Goal: Task Accomplishment & Management: Manage account settings

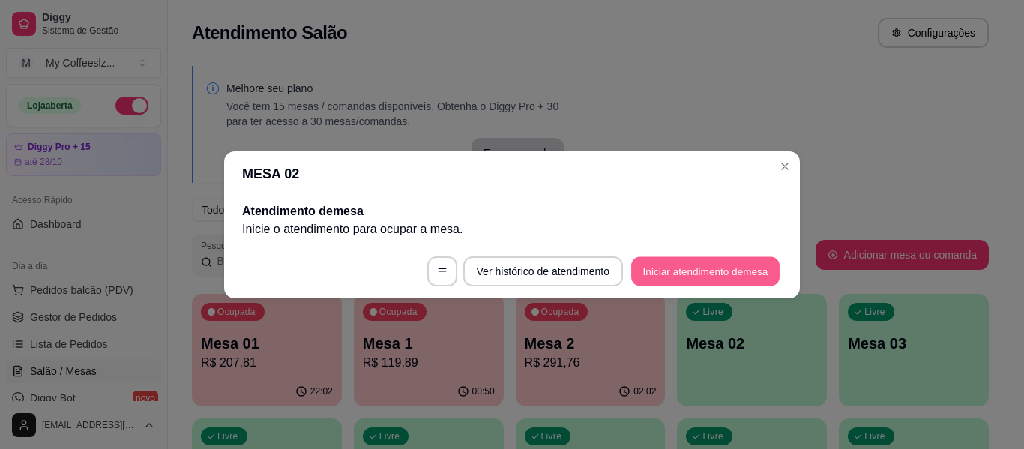
click at [666, 267] on button "Iniciar atendimento de mesa" at bounding box center [705, 270] width 148 height 29
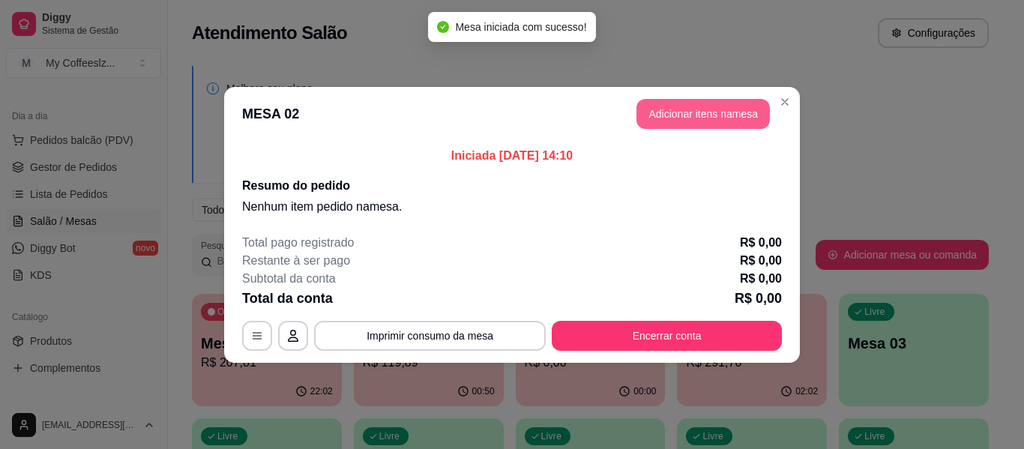
click at [660, 118] on button "Adicionar itens na mesa" at bounding box center [703, 114] width 133 height 30
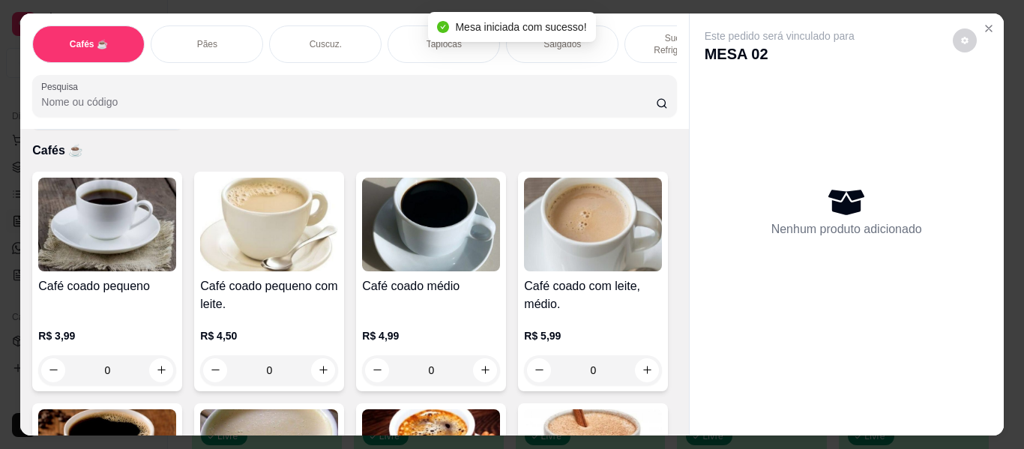
scroll to position [75, 0]
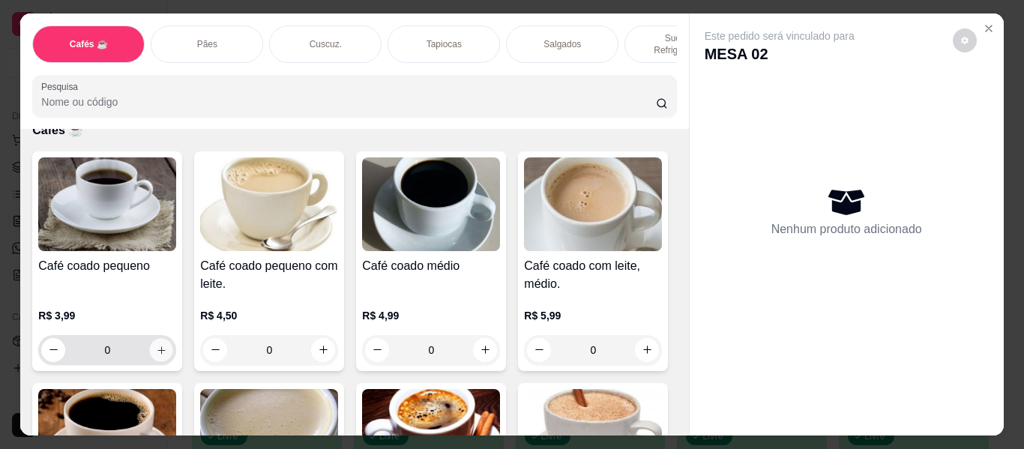
click at [157, 346] on icon "increase-product-quantity" at bounding box center [160, 349] width 7 height 7
type input "1"
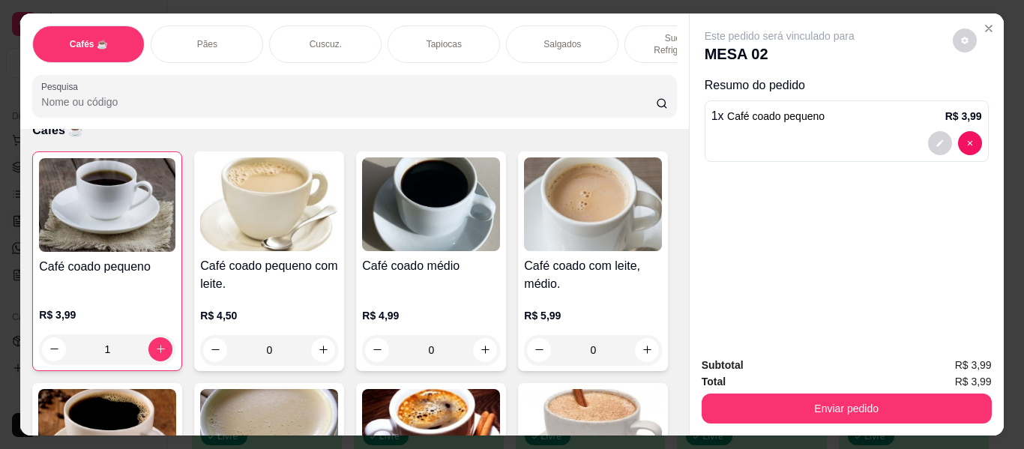
click at [641, 32] on p "Sucos e Refrigerantes" at bounding box center [680, 44] width 87 height 24
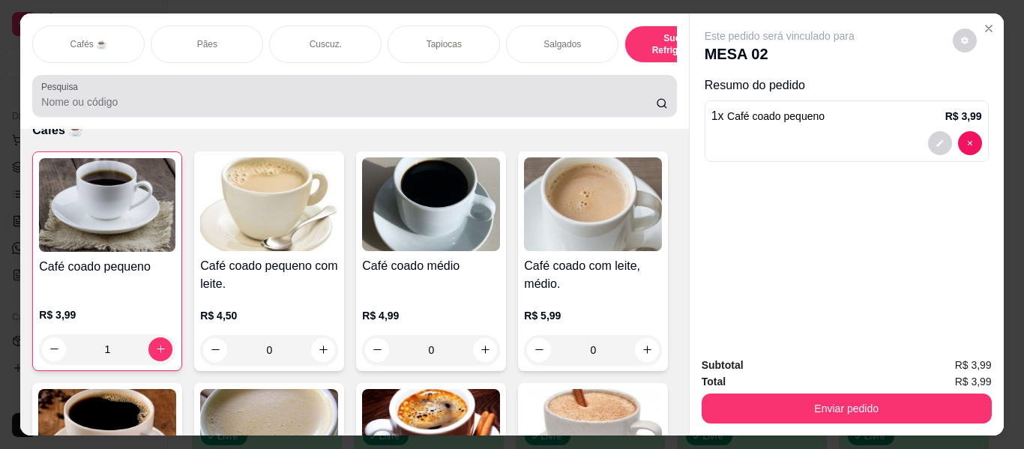
scroll to position [40, 0]
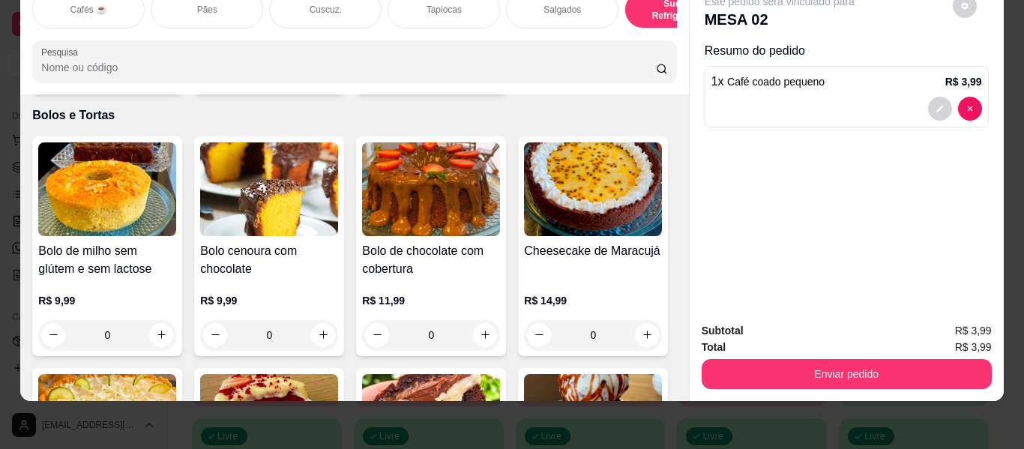
type input "1"
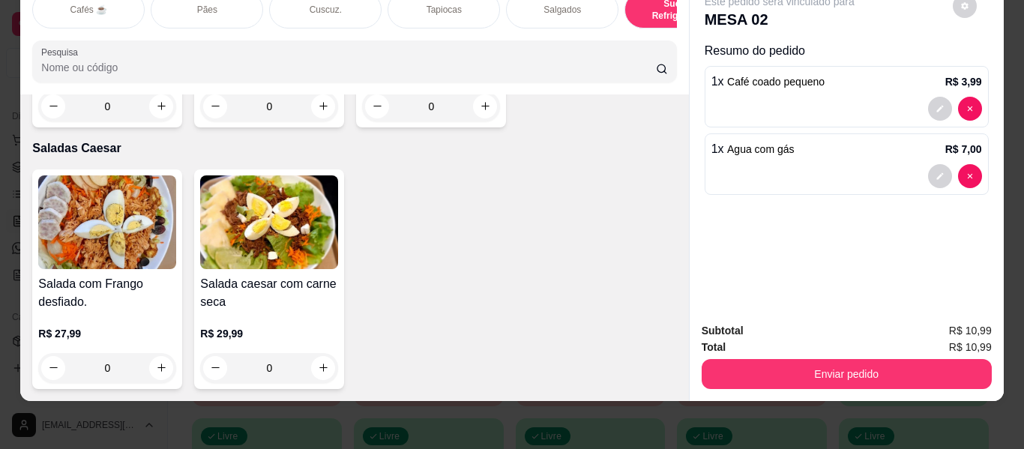
scroll to position [9161, 0]
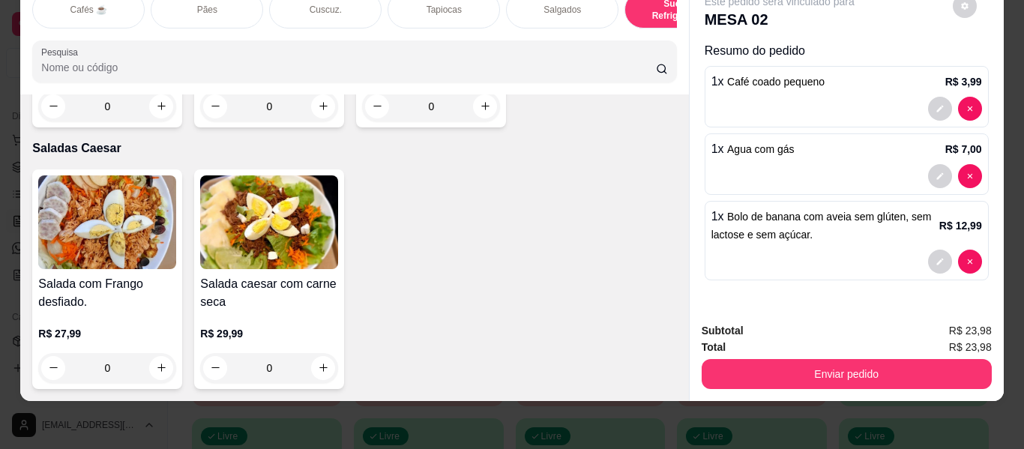
type input "2"
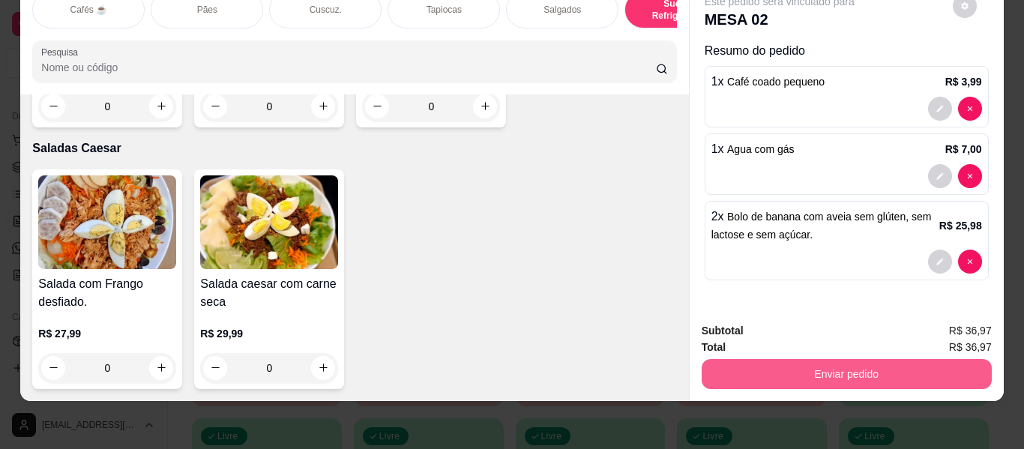
click at [835, 367] on button "Enviar pedido" at bounding box center [847, 374] width 290 height 30
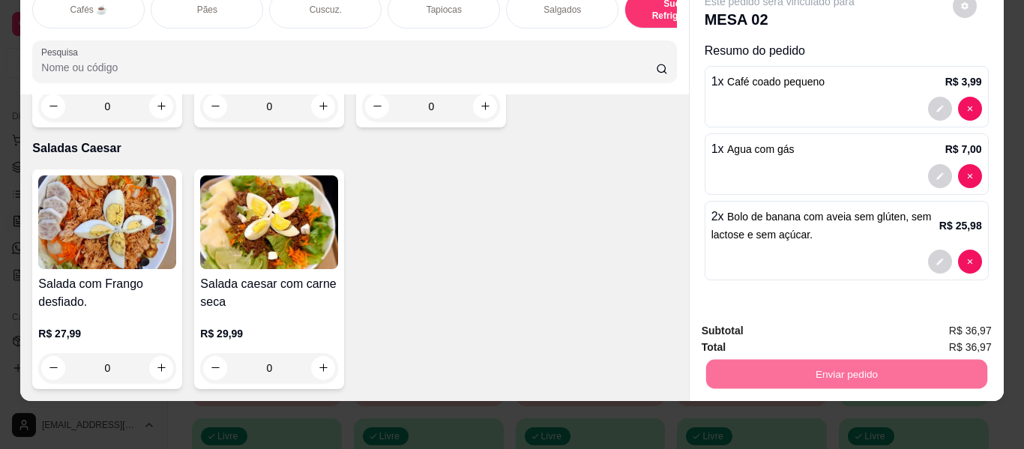
click at [929, 323] on button "Enviar pedido" at bounding box center [952, 325] width 85 height 28
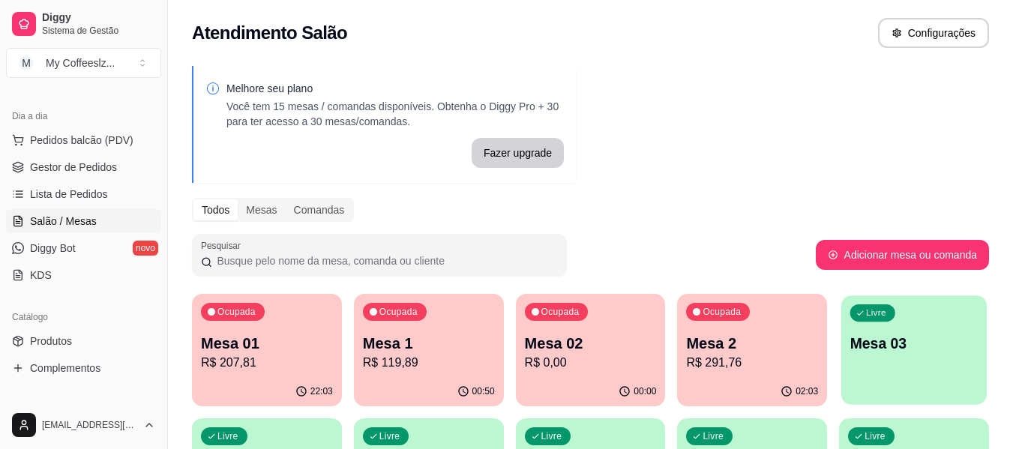
click at [930, 361] on div "Livre Mesa 03" at bounding box center [913, 340] width 145 height 91
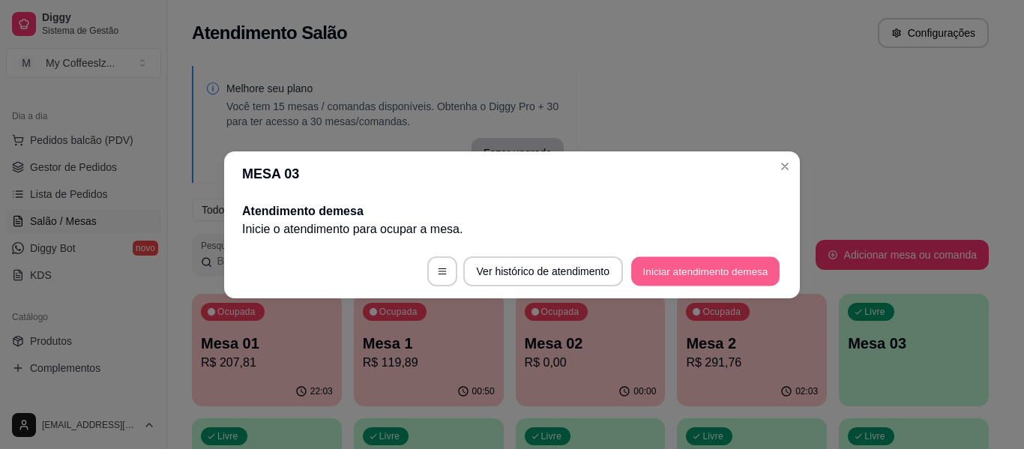
click at [733, 272] on button "Iniciar atendimento de mesa" at bounding box center [705, 270] width 148 height 29
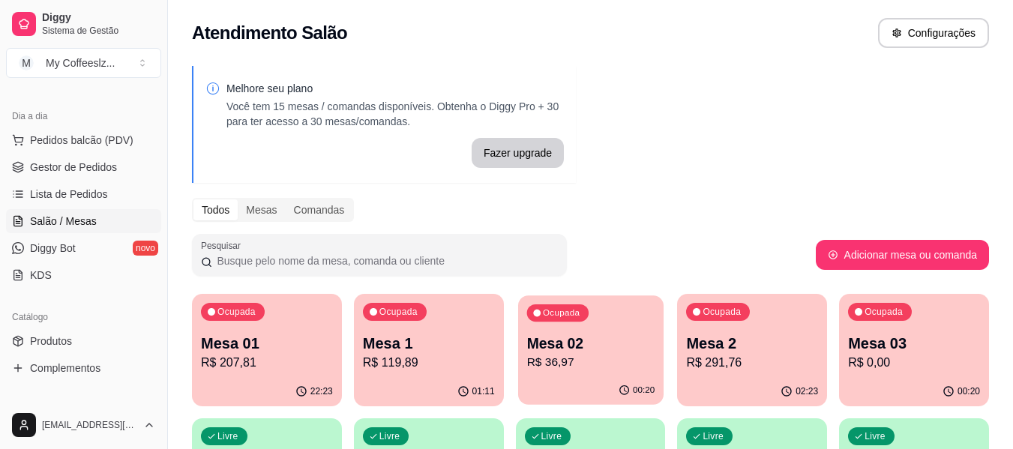
click at [554, 365] on p "R$ 36,97" at bounding box center [590, 362] width 128 height 17
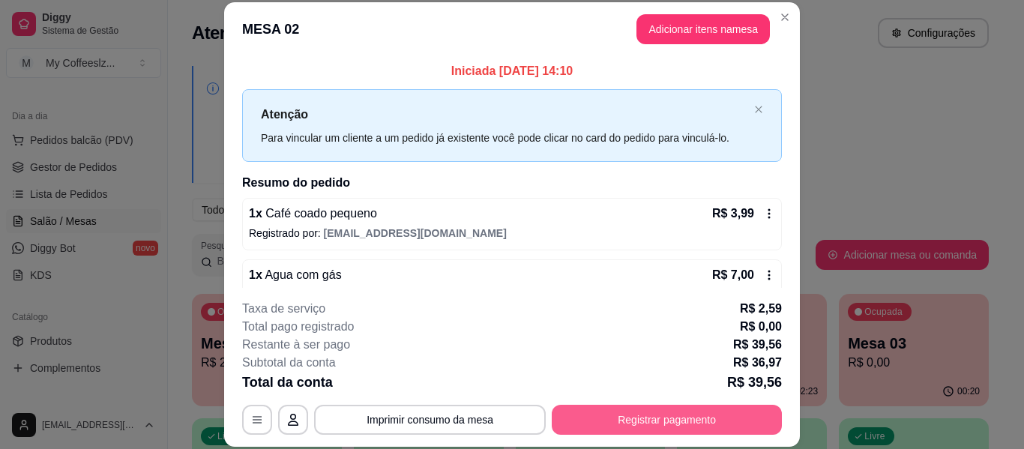
click at [645, 422] on button "Registrar pagamento" at bounding box center [667, 420] width 230 height 30
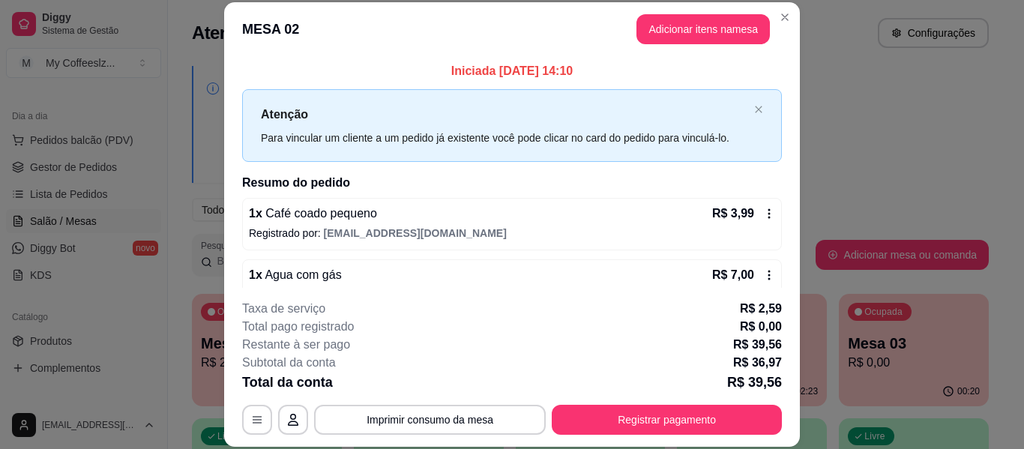
click at [604, 211] on icon at bounding box center [613, 210] width 19 height 15
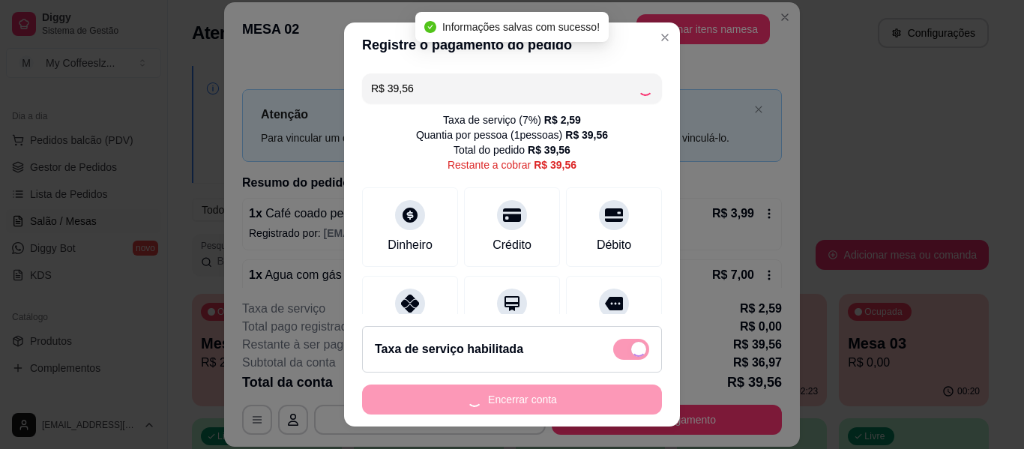
type input "R$ 0,00"
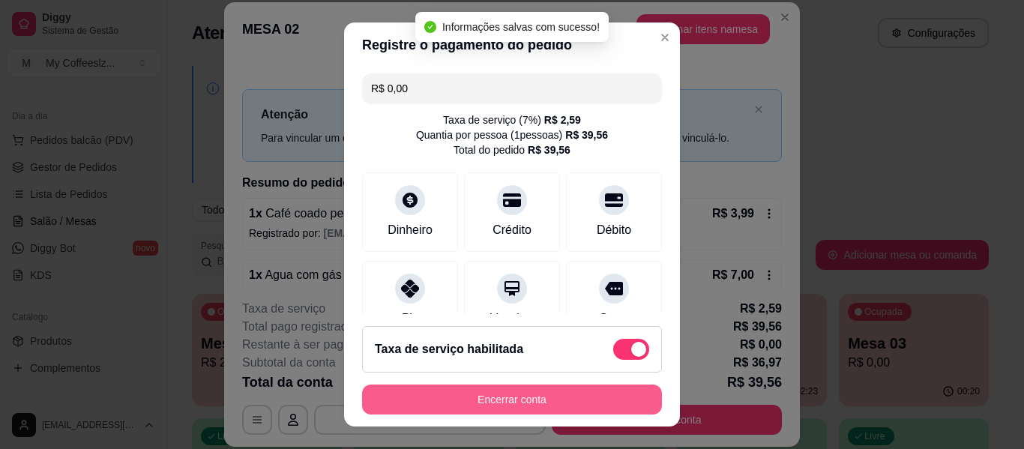
click at [502, 396] on button "Encerrar conta" at bounding box center [512, 400] width 300 height 30
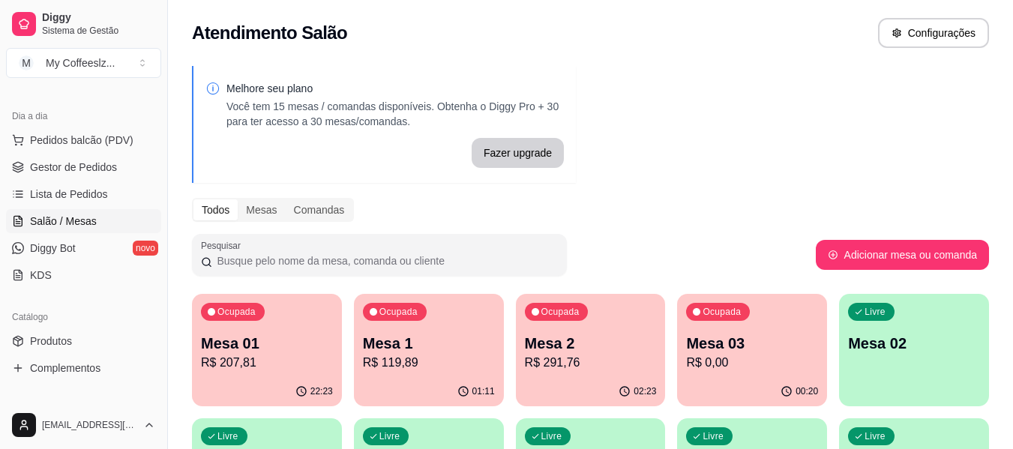
click at [749, 375] on div "Ocupada Mesa 03 R$ 0,00" at bounding box center [752, 335] width 150 height 83
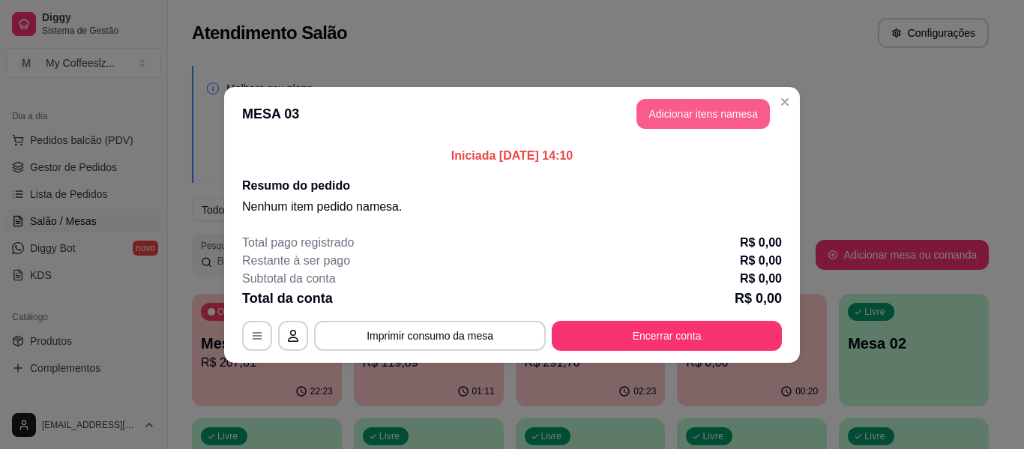
click at [657, 105] on button "Adicionar itens na mesa" at bounding box center [703, 114] width 133 height 30
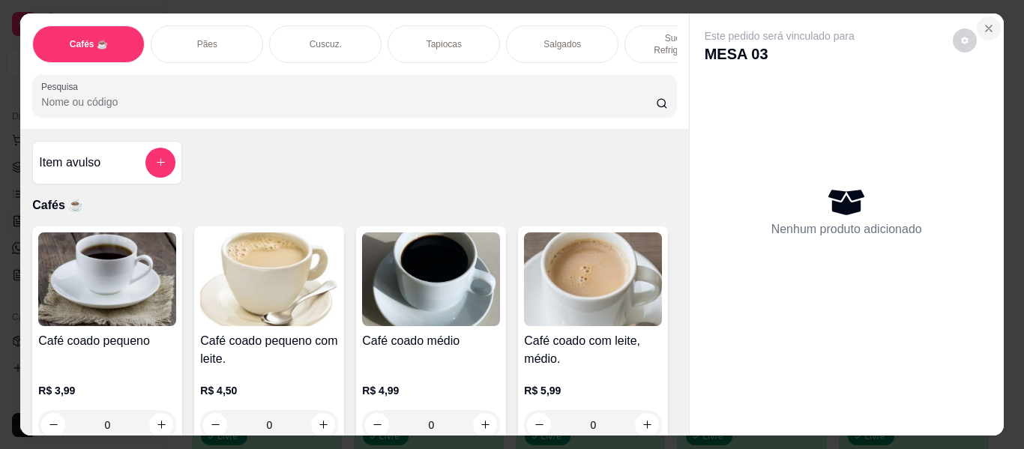
click at [977, 22] on button "Close" at bounding box center [989, 28] width 24 height 24
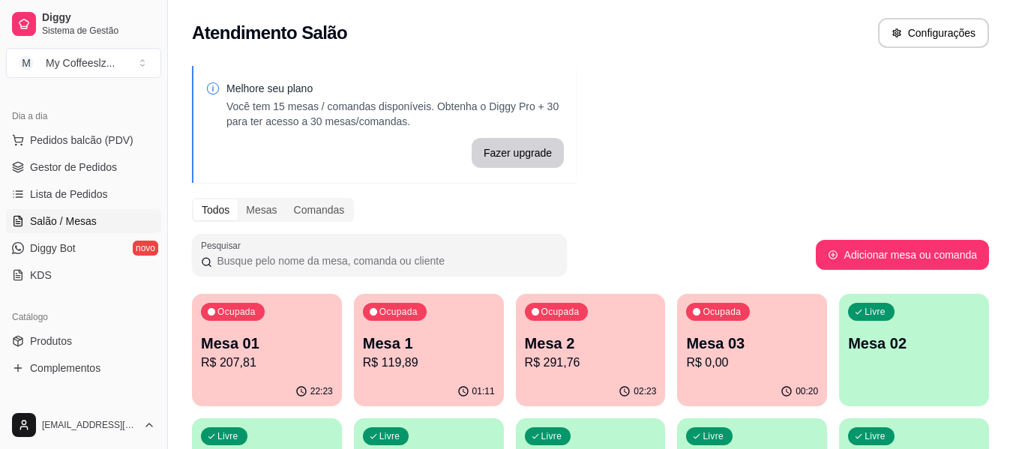
click at [792, 341] on p "Mesa 03" at bounding box center [752, 343] width 132 height 21
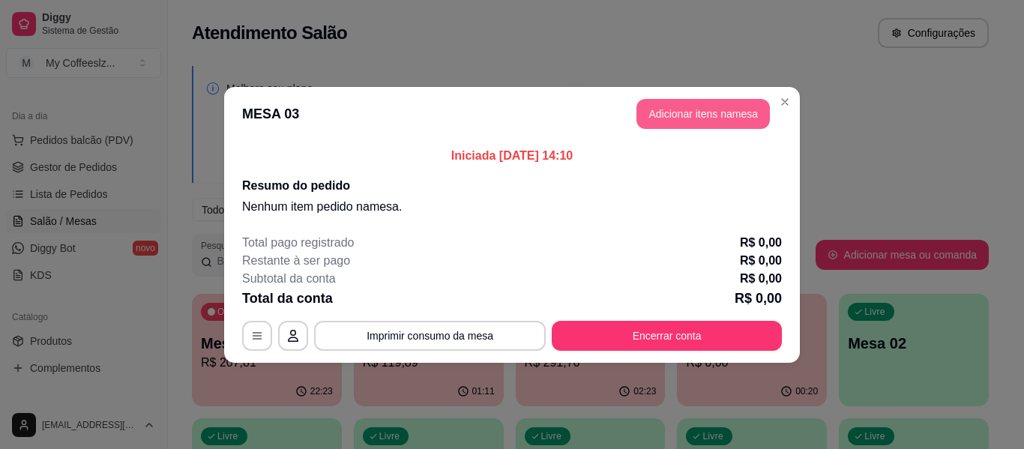
click at [667, 114] on button "Adicionar itens na mesa" at bounding box center [703, 114] width 133 height 30
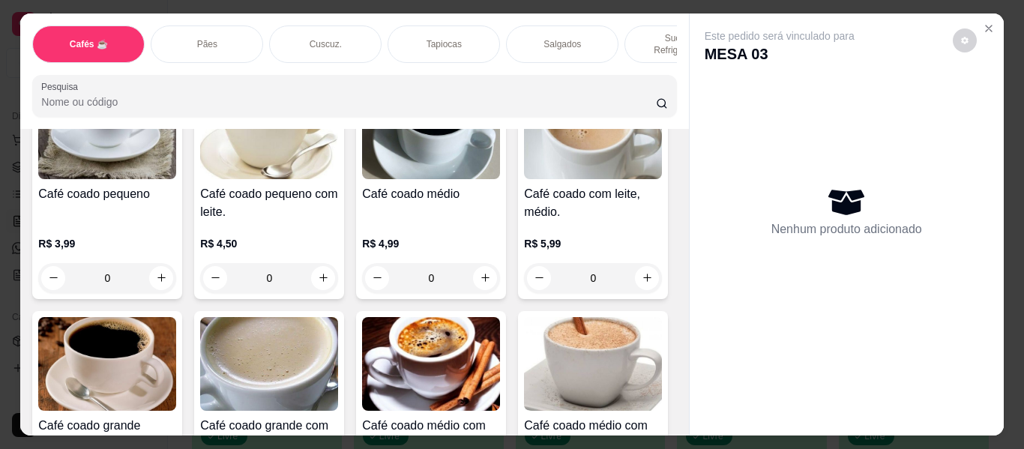
scroll to position [150, 0]
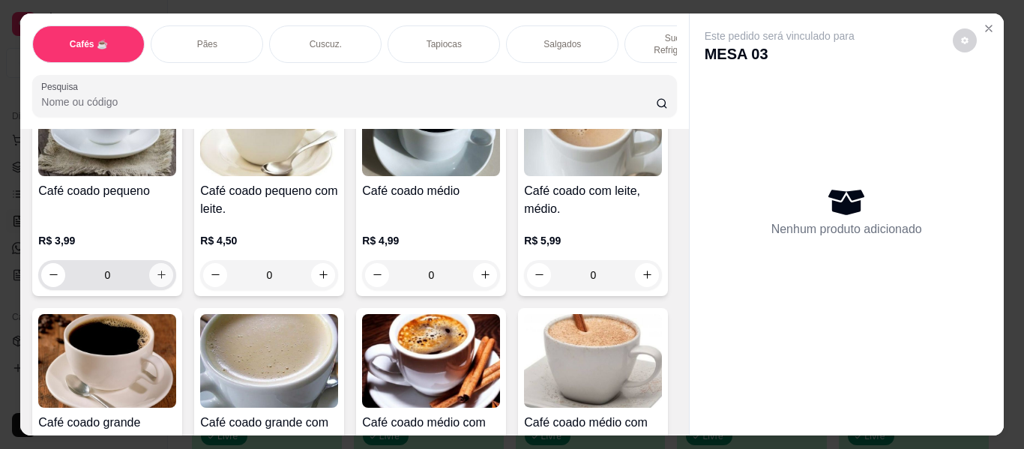
click at [156, 269] on icon "increase-product-quantity" at bounding box center [161, 274] width 11 height 11
type input "1"
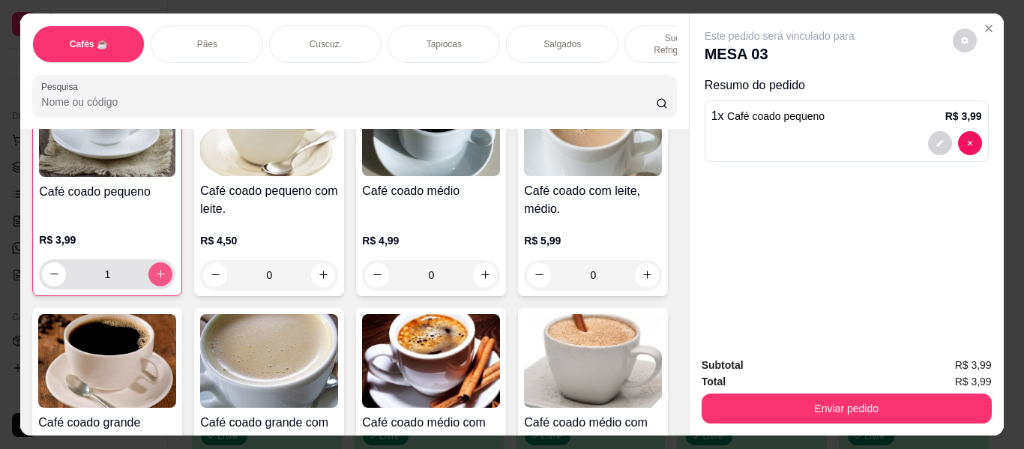
scroll to position [151, 0]
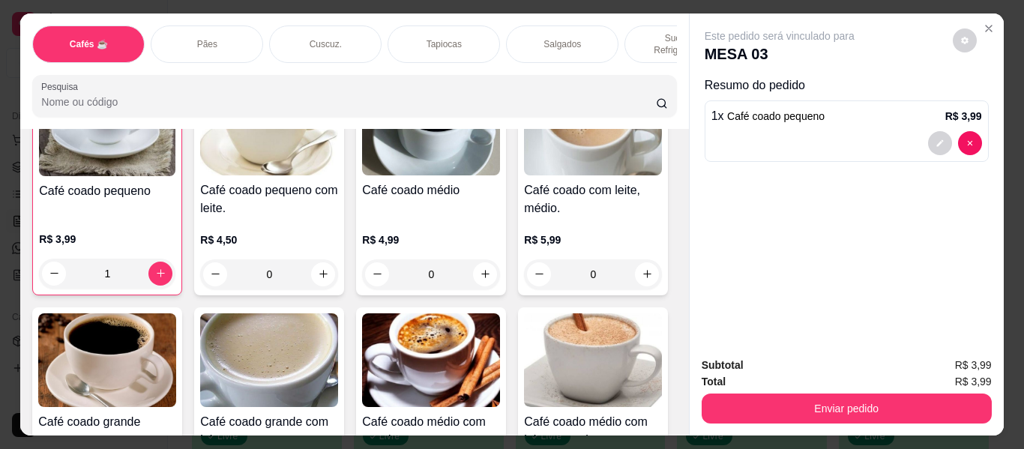
click at [646, 25] on div "Sucos e Refrigerantes" at bounding box center [681, 43] width 112 height 37
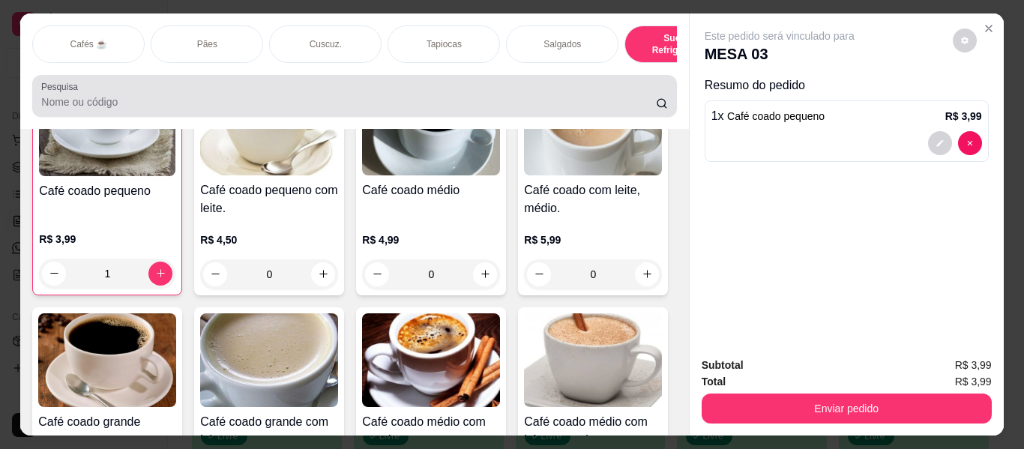
scroll to position [40, 0]
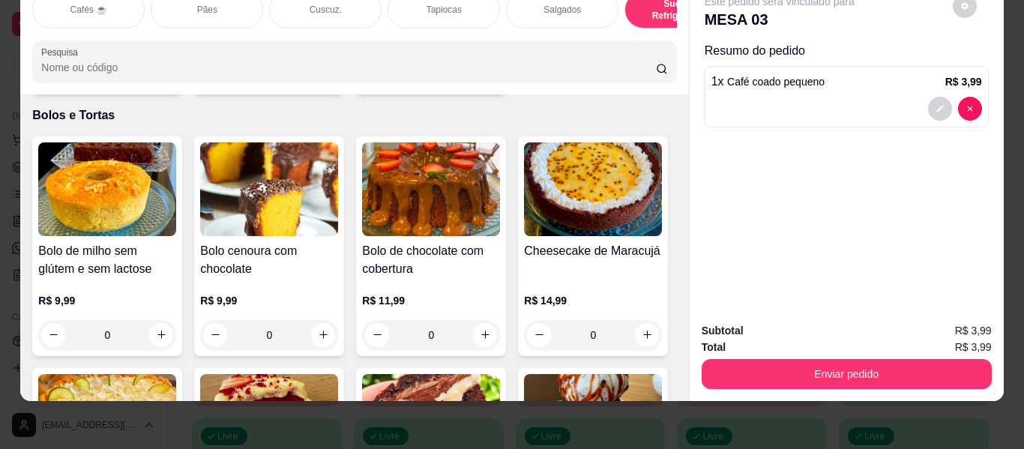
type input "1"
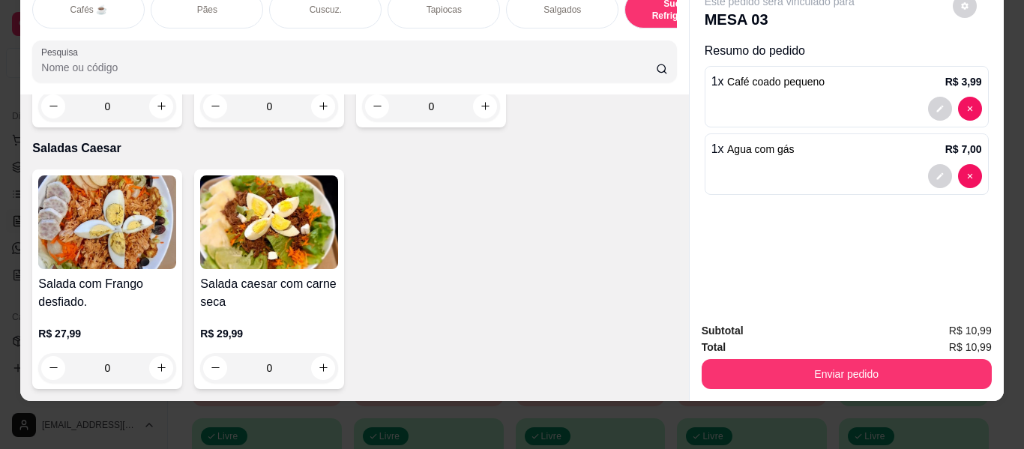
scroll to position [9011, 0]
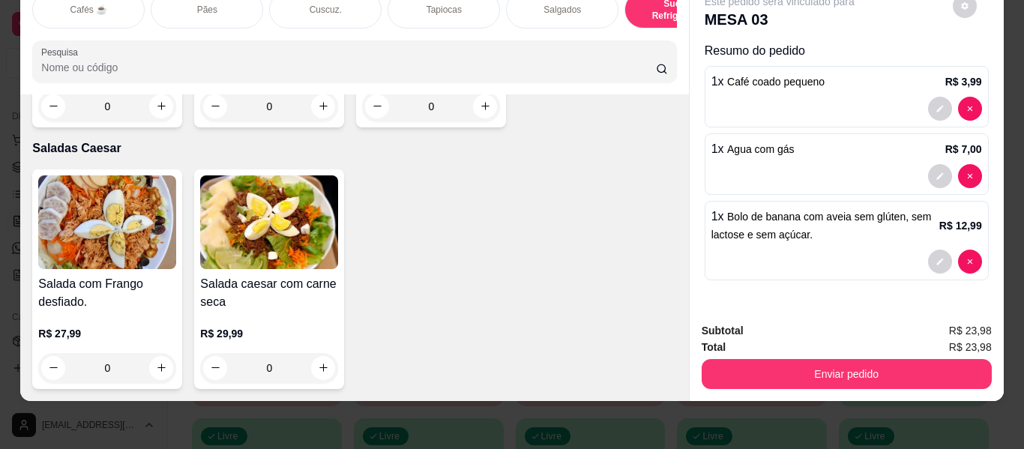
type input "2"
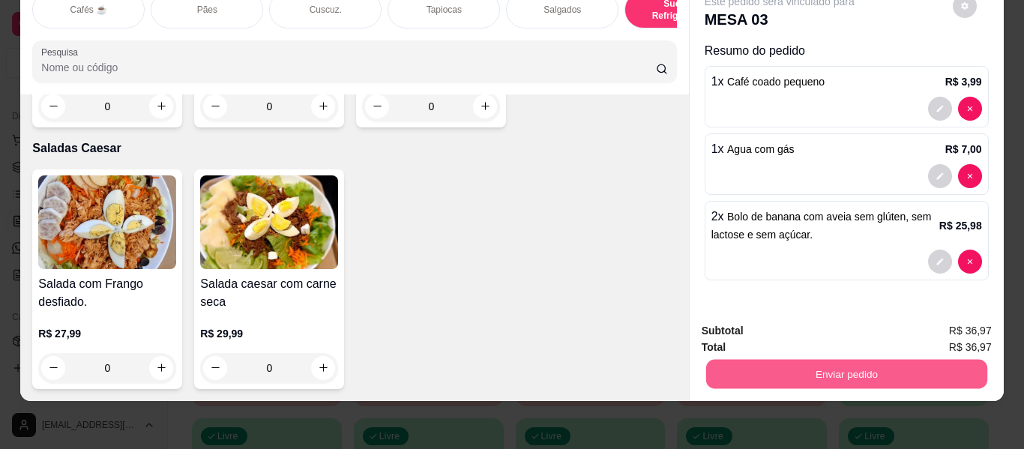
click at [725, 361] on button "Enviar pedido" at bounding box center [846, 374] width 281 height 29
click at [950, 325] on button "Enviar pedido" at bounding box center [952, 325] width 85 height 28
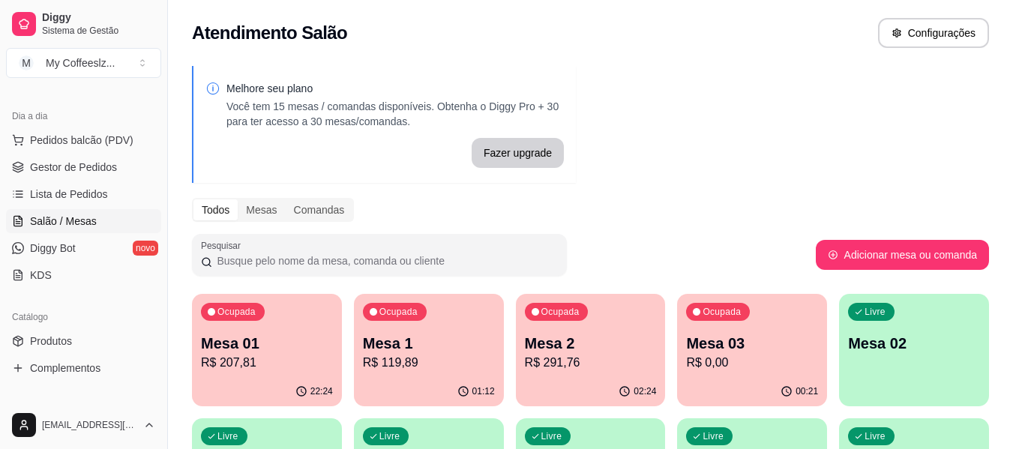
click at [900, 357] on div "Livre Mesa 02" at bounding box center [914, 341] width 150 height 94
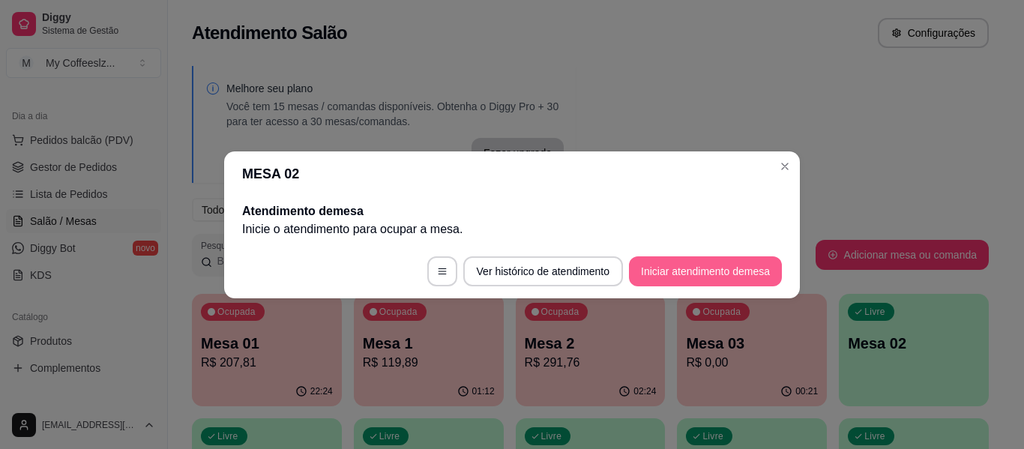
click at [703, 269] on button "Iniciar atendimento de mesa" at bounding box center [705, 271] width 153 height 30
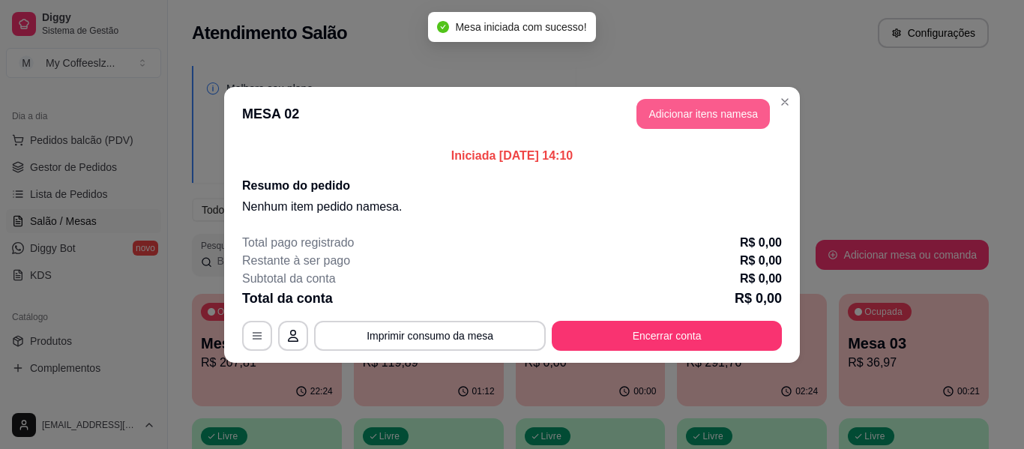
click at [660, 104] on button "Adicionar itens na mesa" at bounding box center [703, 114] width 133 height 30
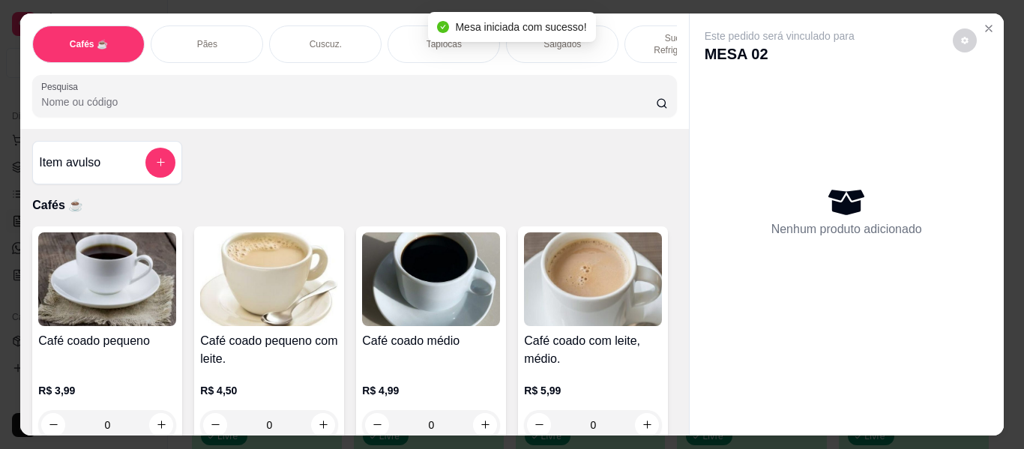
click at [359, 29] on div "Cuscuz." at bounding box center [325, 43] width 112 height 37
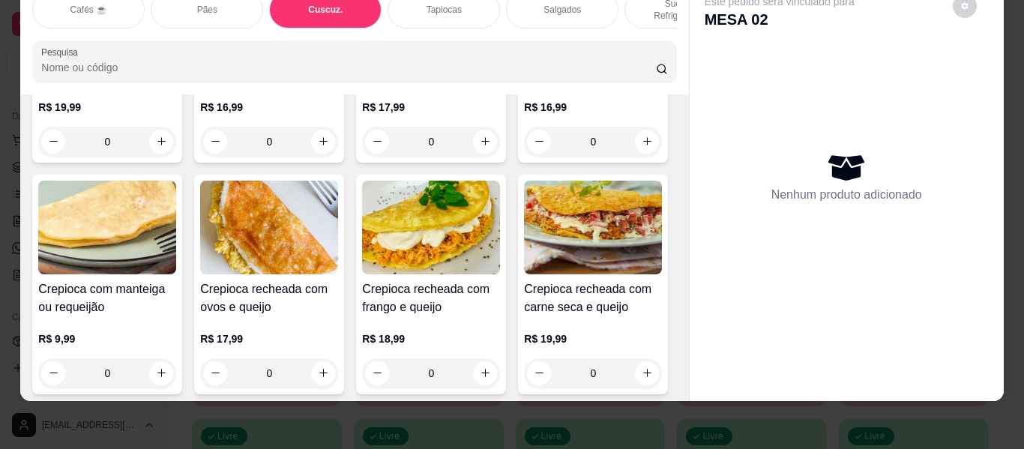
scroll to position [4041, 0]
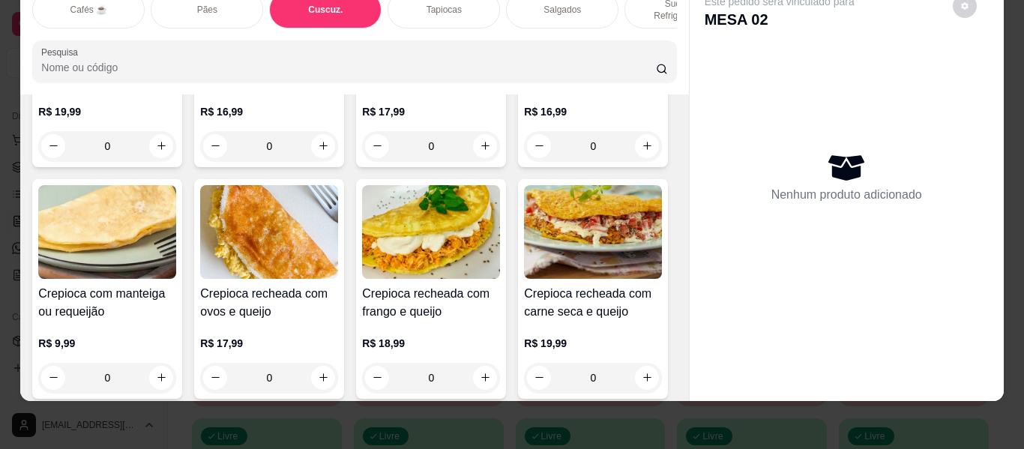
type input "1"
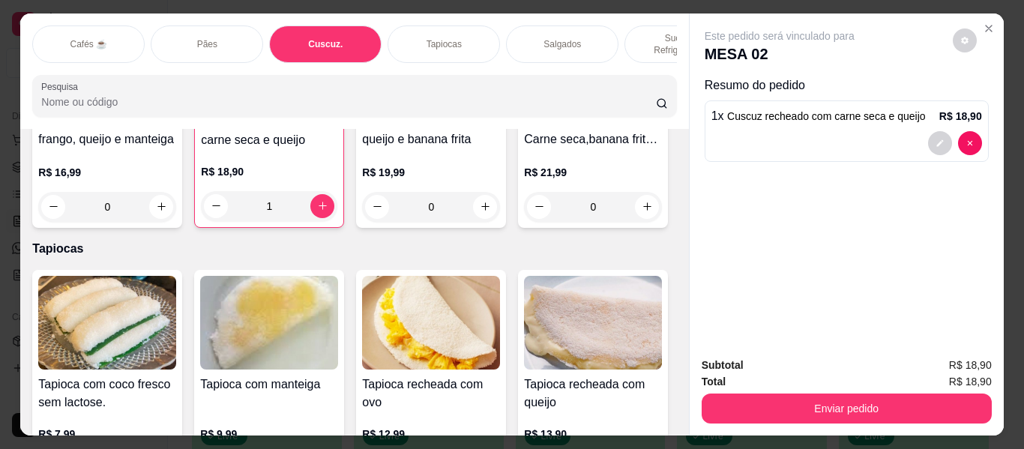
scroll to position [0, 0]
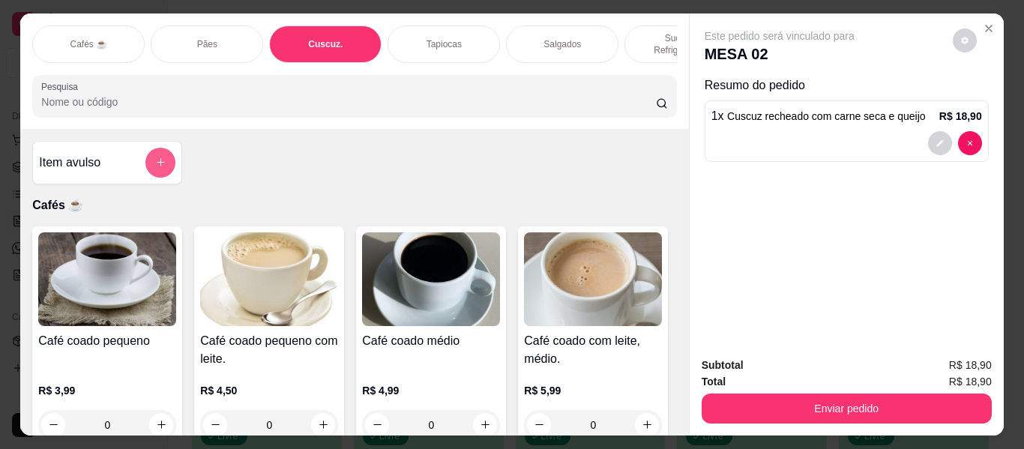
click at [147, 159] on button "add-separate-item" at bounding box center [160, 163] width 30 height 30
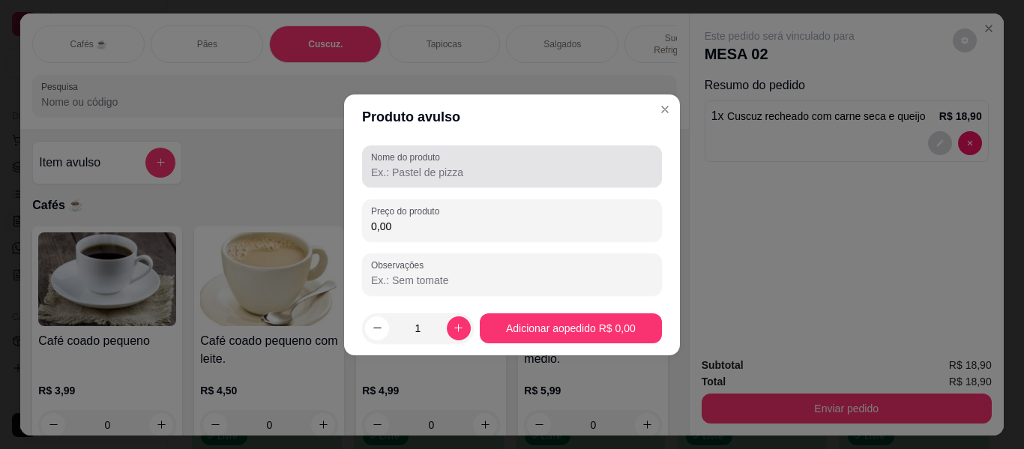
click at [450, 175] on input "Nome do produto" at bounding box center [512, 172] width 282 height 15
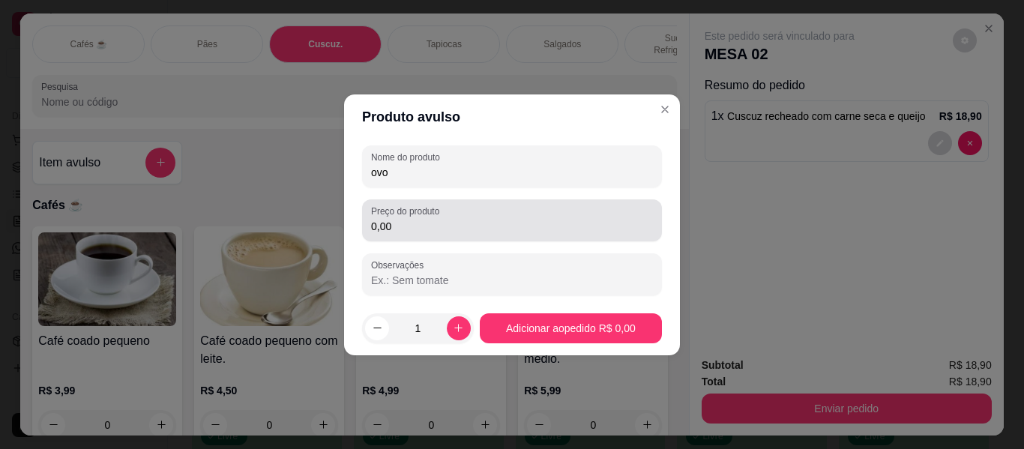
type input "ovo"
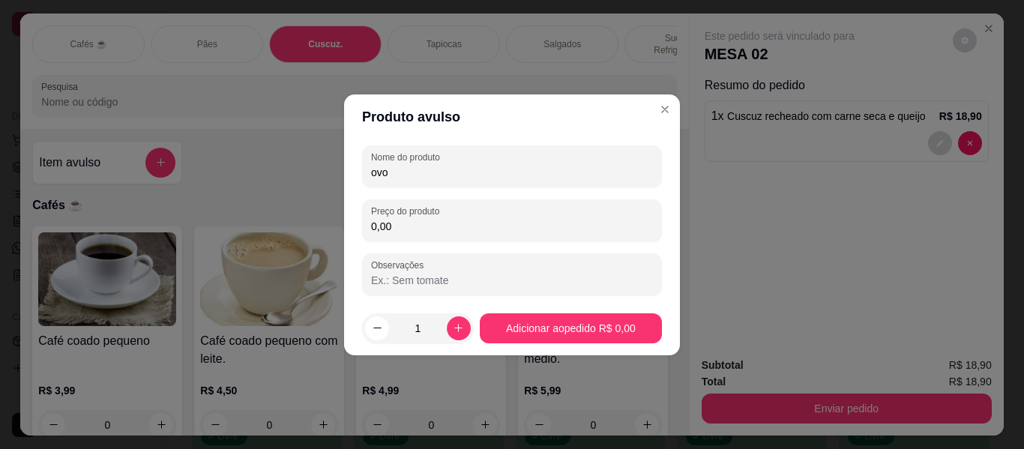
click at [466, 232] on input "0,00" at bounding box center [512, 226] width 282 height 15
type input "3,50"
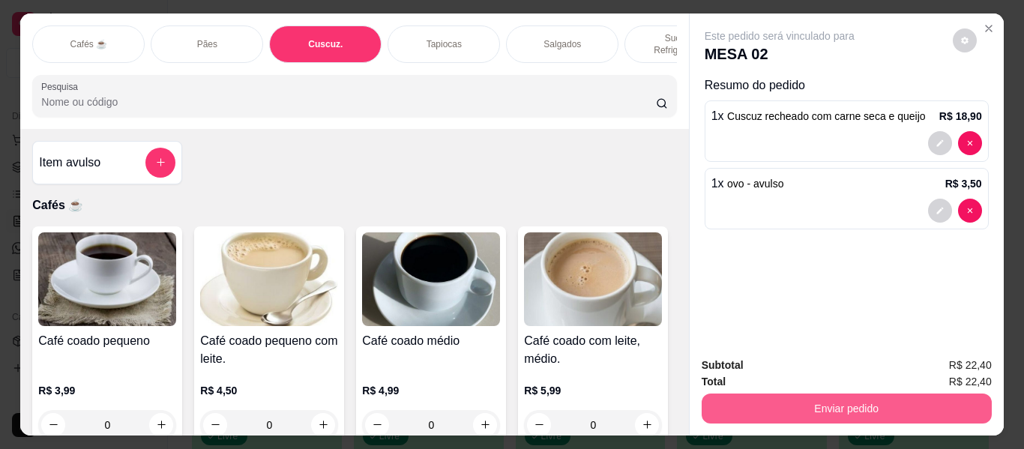
click at [822, 401] on button "Enviar pedido" at bounding box center [847, 409] width 290 height 30
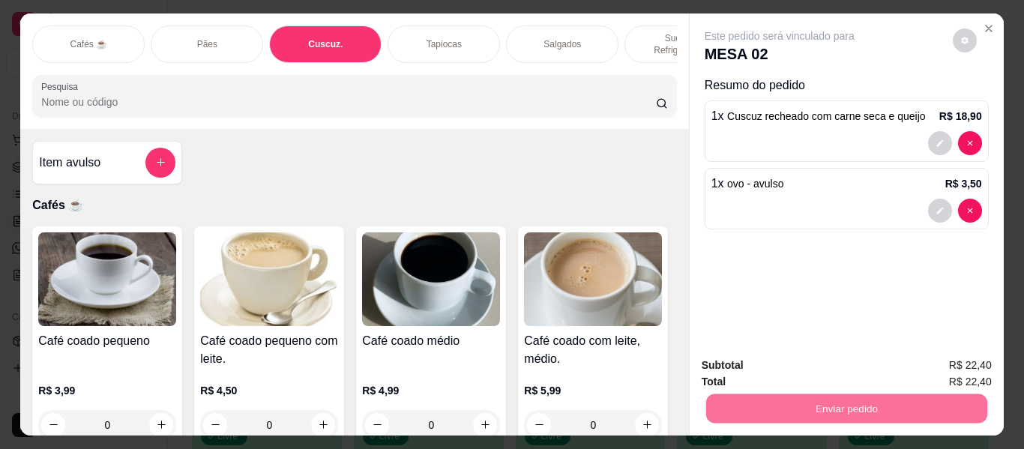
click at [968, 367] on button "Enviar pedido" at bounding box center [953, 366] width 82 height 28
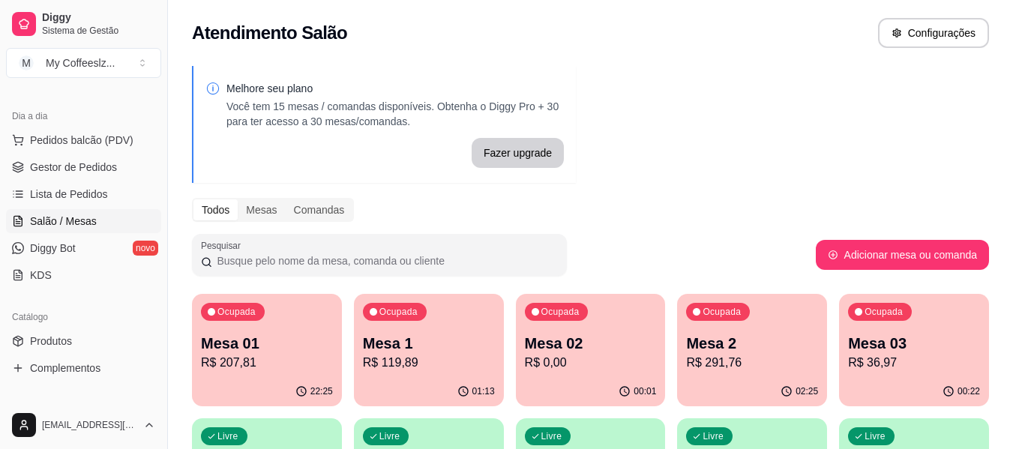
click at [285, 385] on div "22:25" at bounding box center [267, 391] width 150 height 29
click at [389, 364] on p "R$ 119,89" at bounding box center [428, 362] width 128 height 17
click at [746, 373] on div "Ocupada Mesa 2 R$ 291,76" at bounding box center [752, 335] width 150 height 83
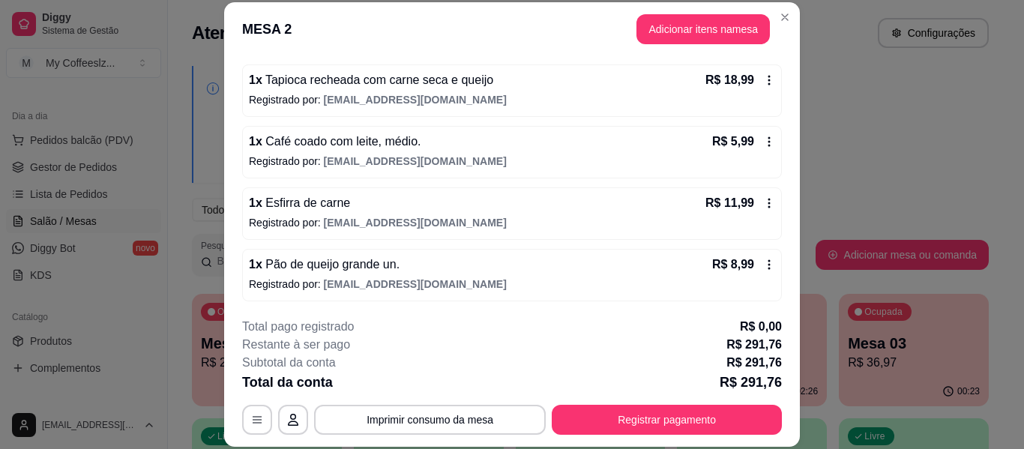
scroll to position [1426, 0]
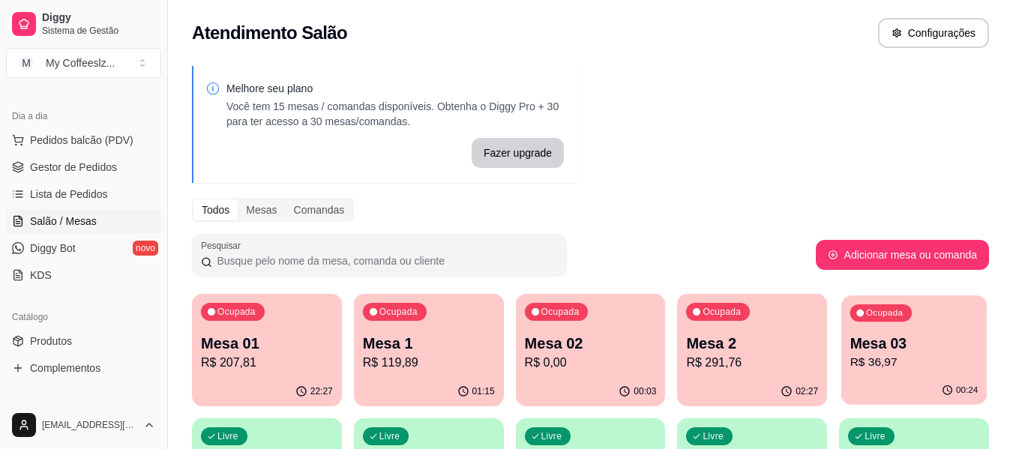
click at [910, 331] on div "Ocupada Mesa 03 R$ 36,97" at bounding box center [913, 335] width 145 height 81
click at [572, 364] on p "R$ 0,00" at bounding box center [591, 363] width 132 height 18
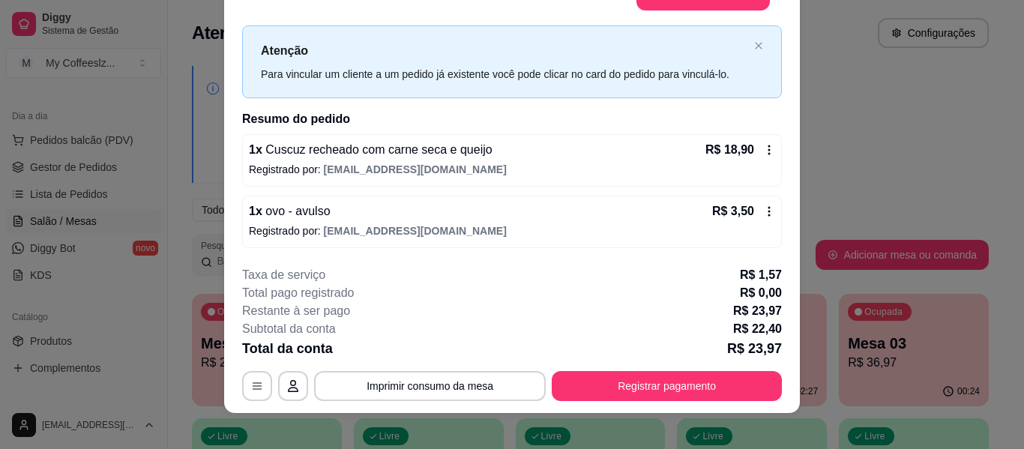
scroll to position [46, 0]
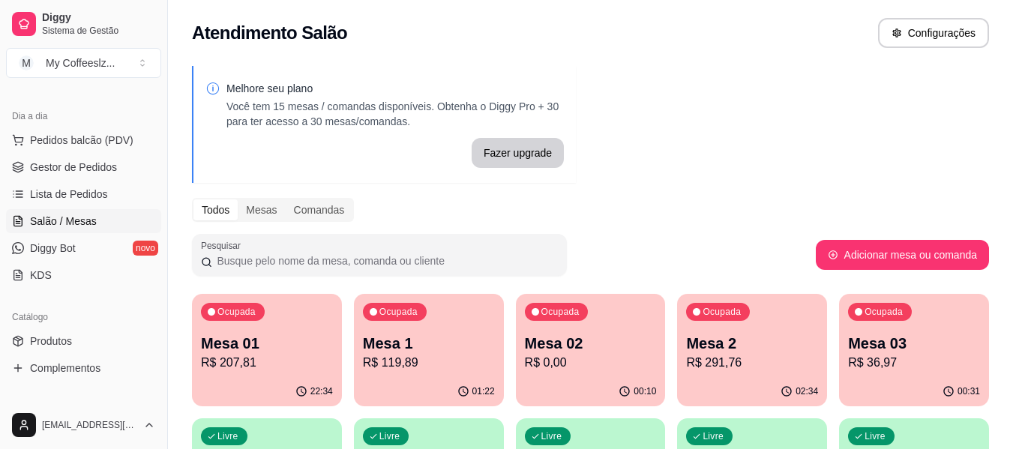
click at [266, 370] on p "R$ 207,81" at bounding box center [267, 363] width 132 height 18
click at [744, 365] on p "R$ 291,76" at bounding box center [752, 362] width 128 height 17
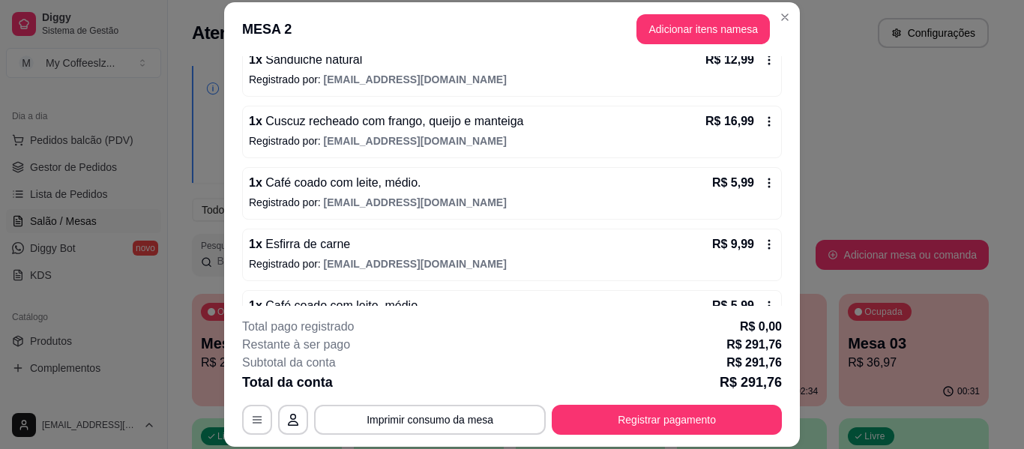
scroll to position [1051, 0]
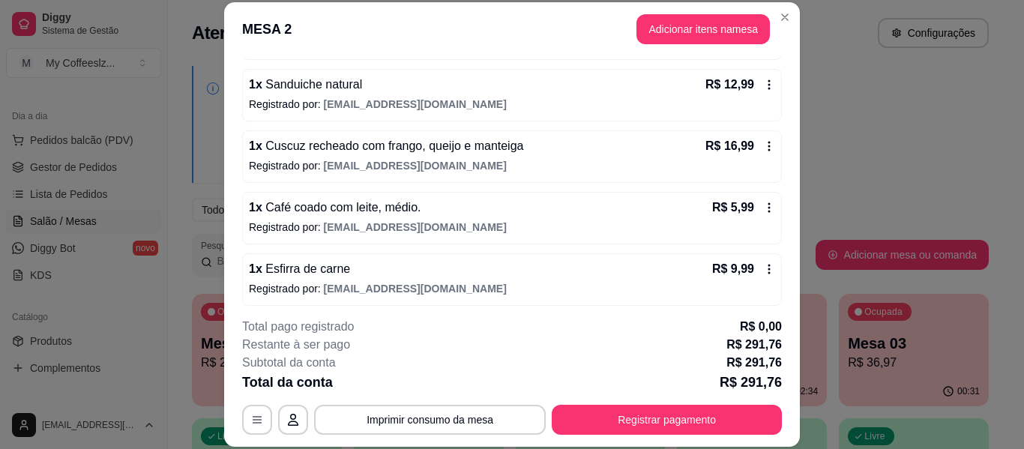
click at [562, 216] on div "1 x Café coado com leite, médio. R$ 5,99" at bounding box center [512, 208] width 526 height 18
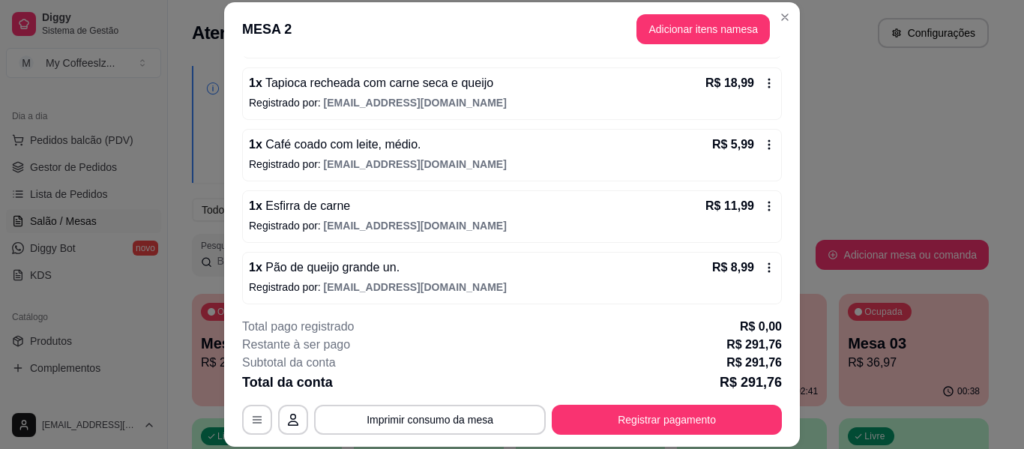
scroll to position [1426, 0]
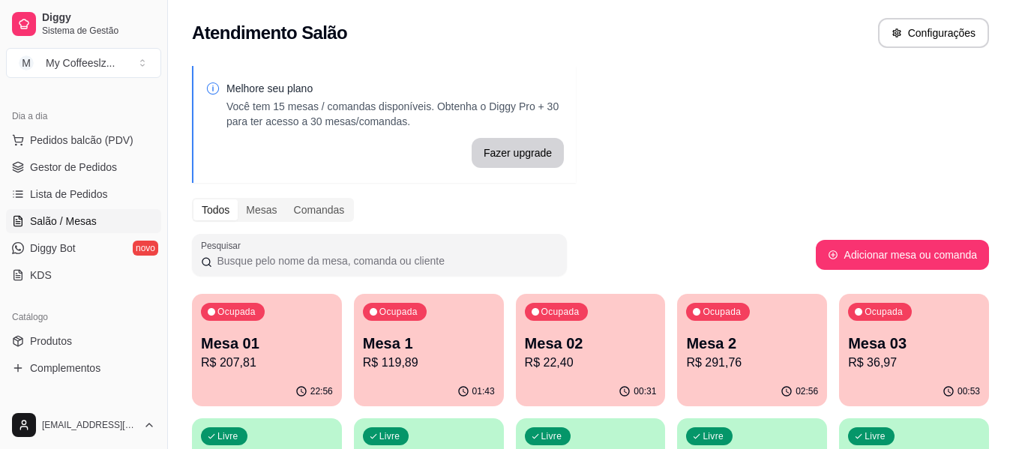
click at [890, 365] on p "R$ 36,97" at bounding box center [914, 363] width 132 height 18
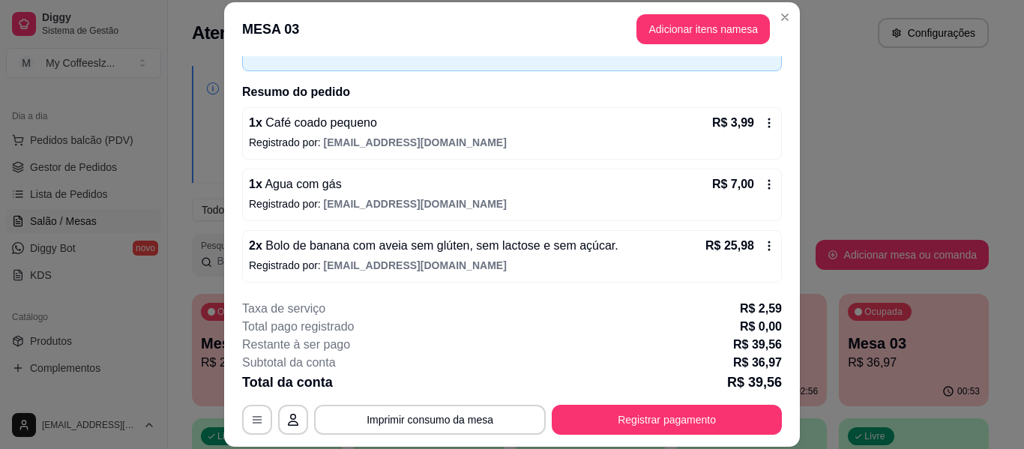
scroll to position [91, 0]
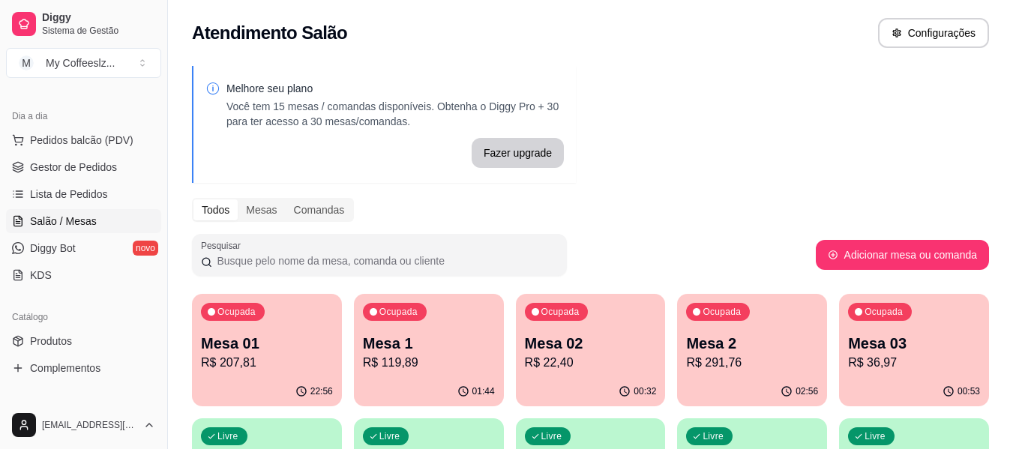
click at [569, 368] on p "R$ 22,40" at bounding box center [591, 363] width 132 height 18
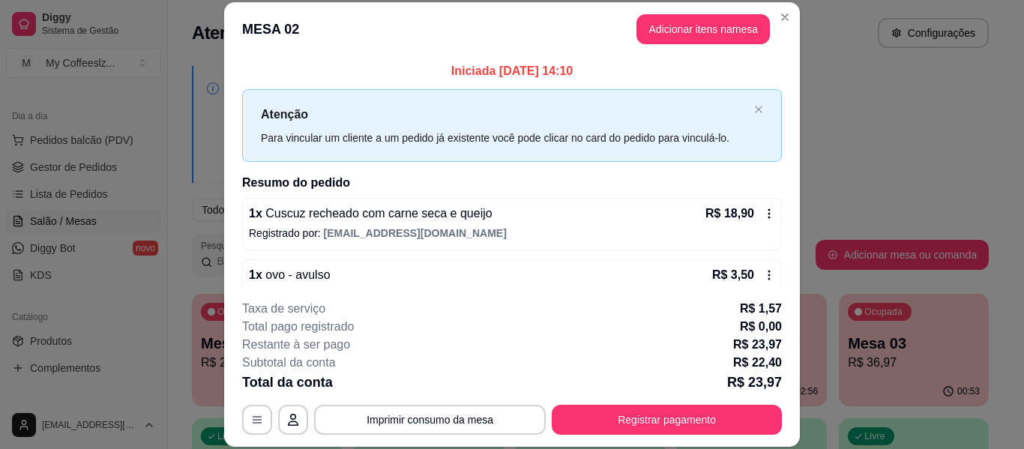
scroll to position [30, 0]
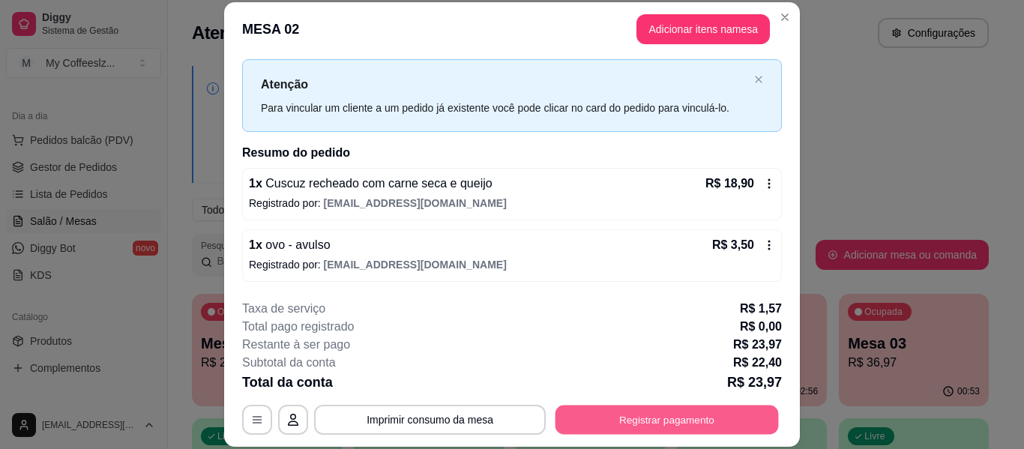
click at [643, 415] on button "Registrar pagamento" at bounding box center [667, 420] width 223 height 29
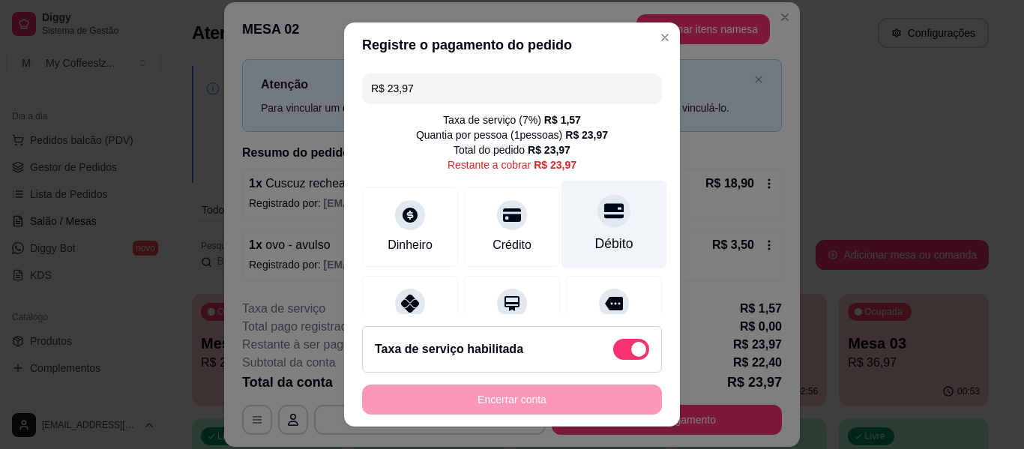
click at [610, 203] on div "Débito" at bounding box center [615, 225] width 106 height 88
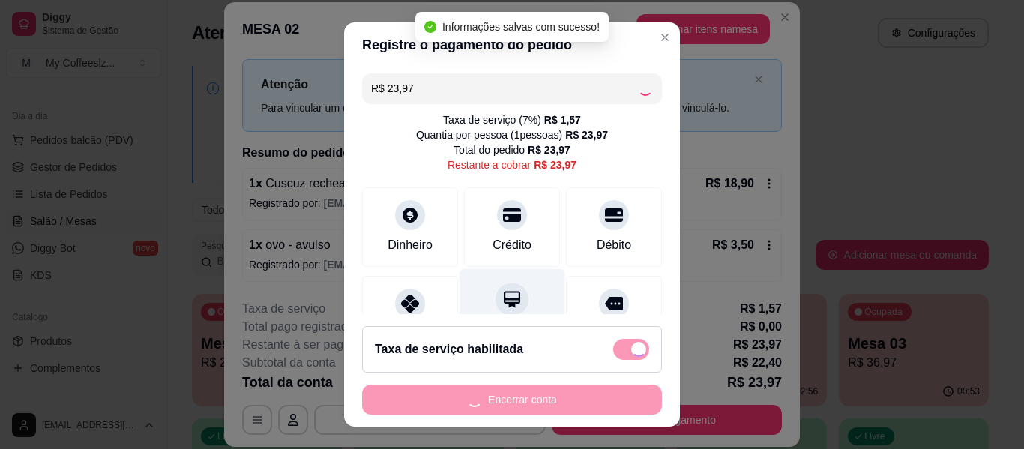
type input "R$ 0,00"
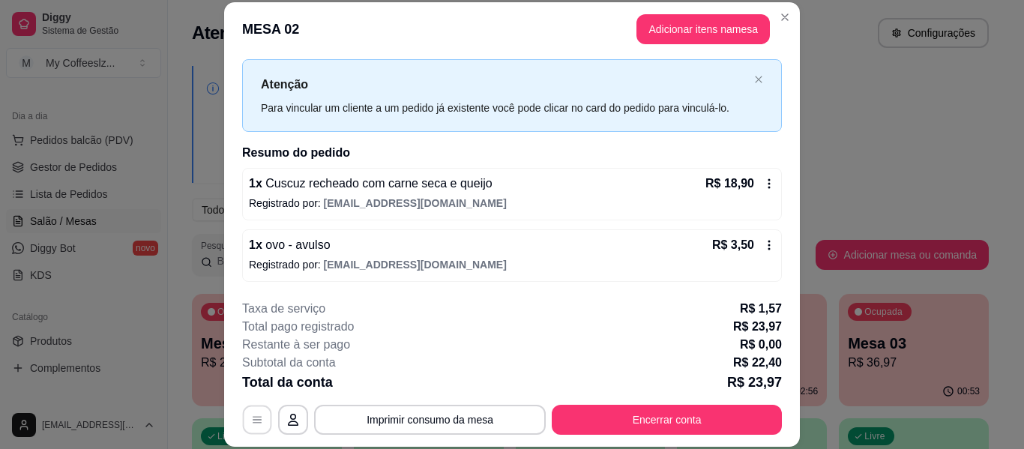
click at [244, 425] on button "button" at bounding box center [257, 420] width 29 height 29
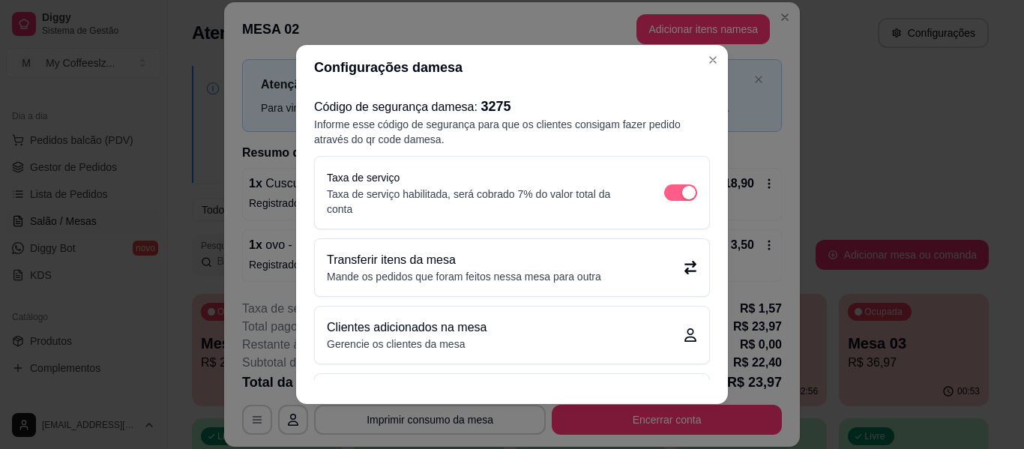
click at [664, 190] on span "button" at bounding box center [680, 192] width 33 height 16
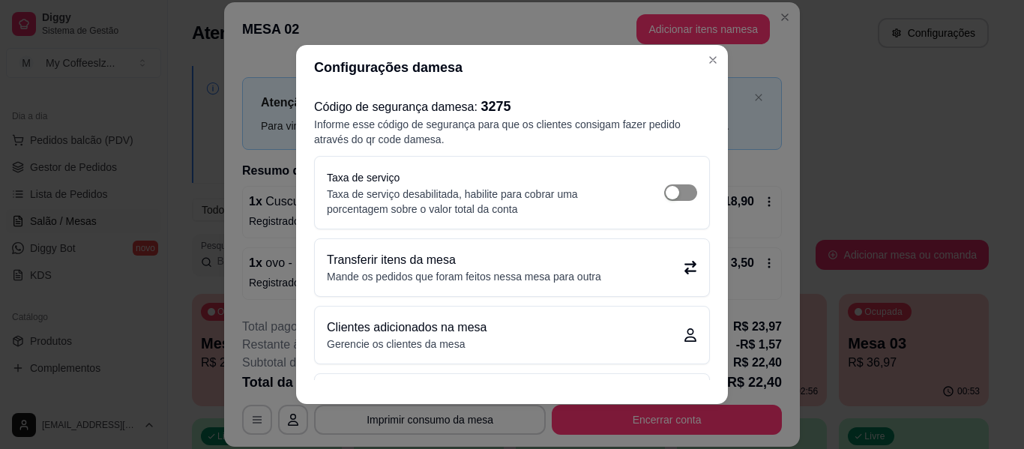
scroll to position [12, 0]
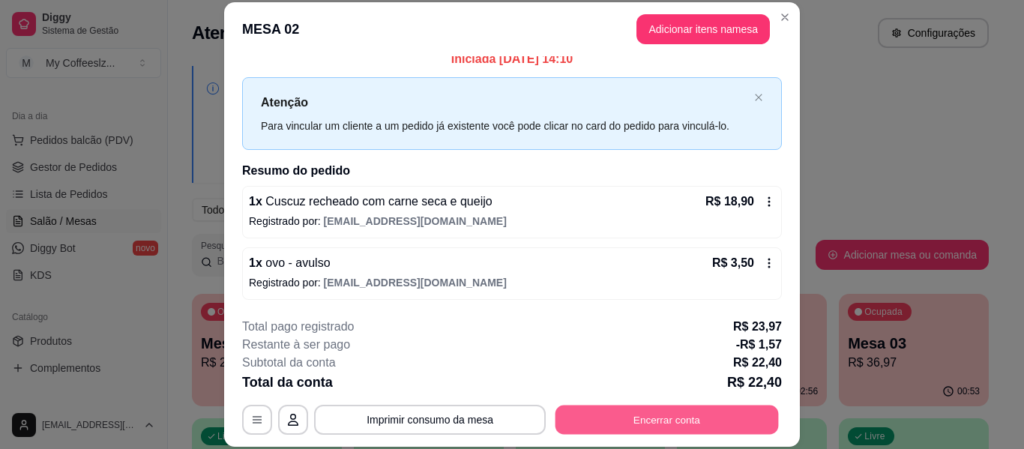
click at [694, 418] on button "Encerrar conta" at bounding box center [667, 420] width 223 height 29
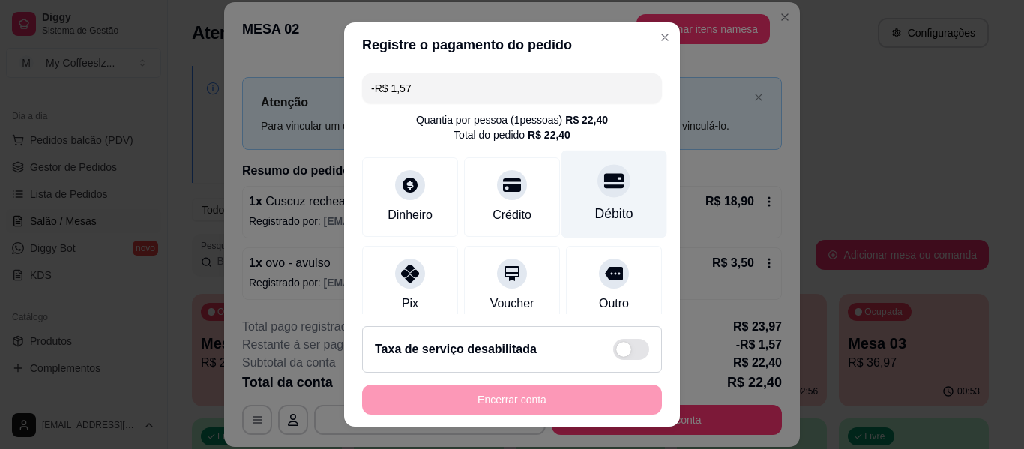
click at [572, 182] on div "Débito" at bounding box center [615, 195] width 106 height 88
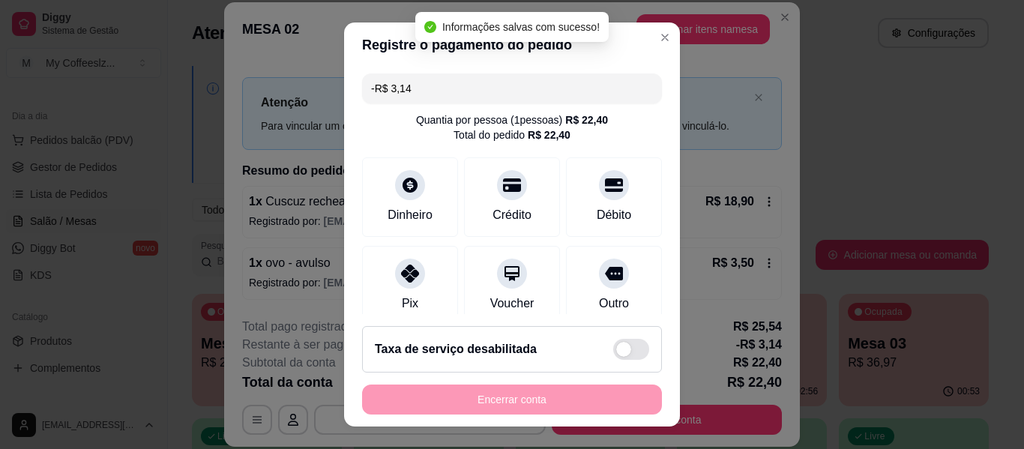
click at [487, 403] on div "Encerrar conta" at bounding box center [512, 400] width 300 height 30
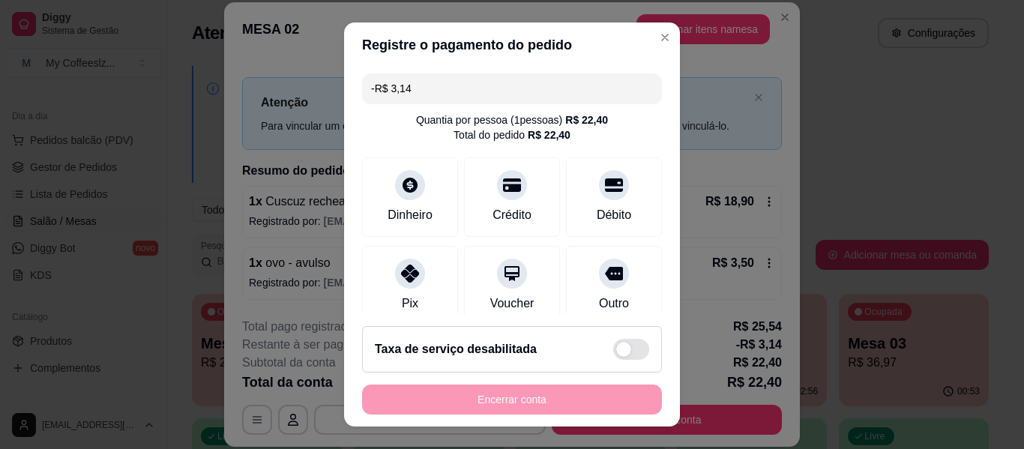
click at [373, 89] on input "-R$ 3,14" at bounding box center [512, 88] width 282 height 30
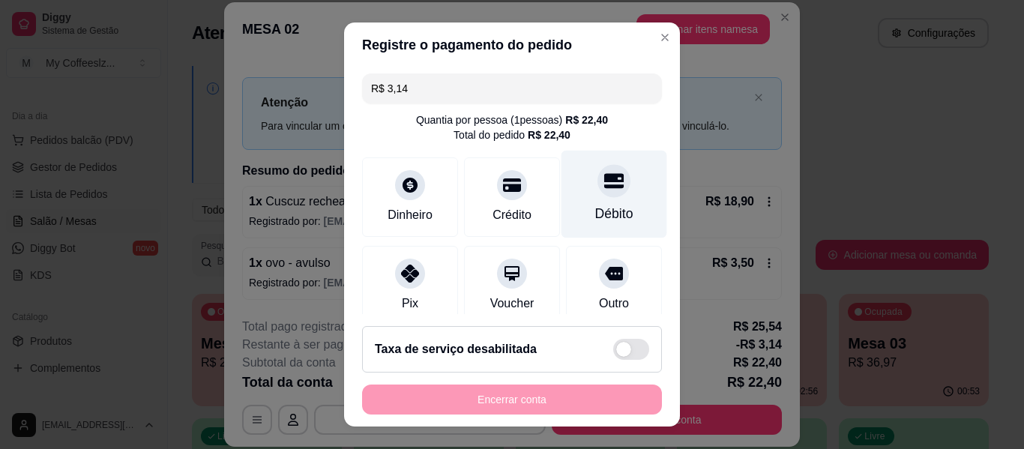
click at [604, 183] on icon at bounding box center [613, 180] width 19 height 19
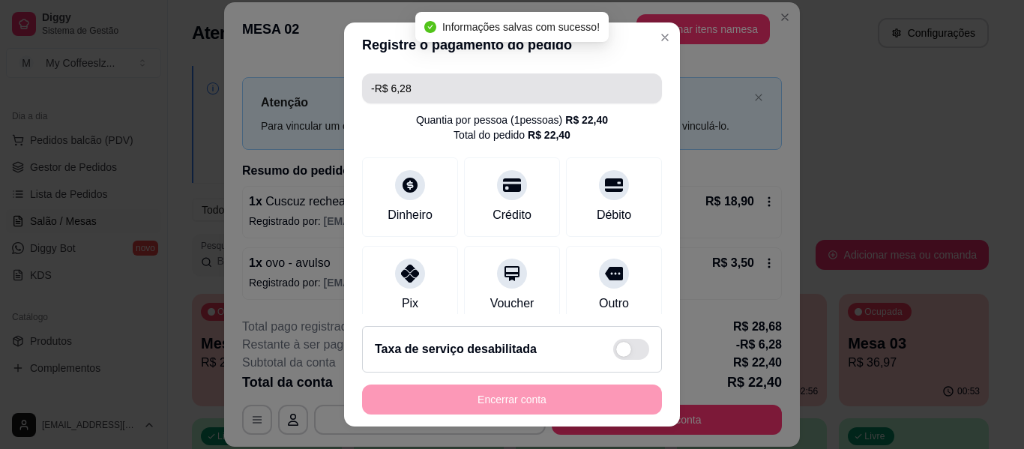
click at [424, 73] on input "-R$ 6,28" at bounding box center [512, 88] width 282 height 30
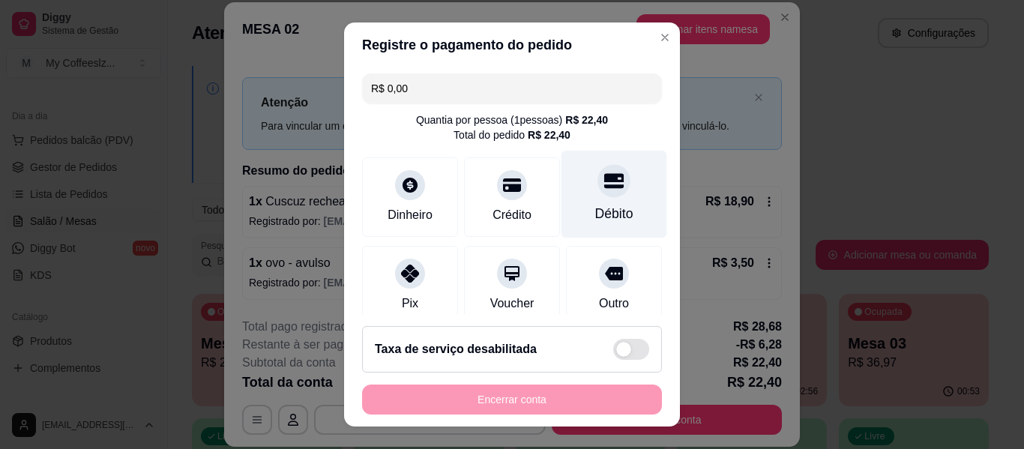
click at [613, 216] on div "Débito" at bounding box center [615, 195] width 106 height 88
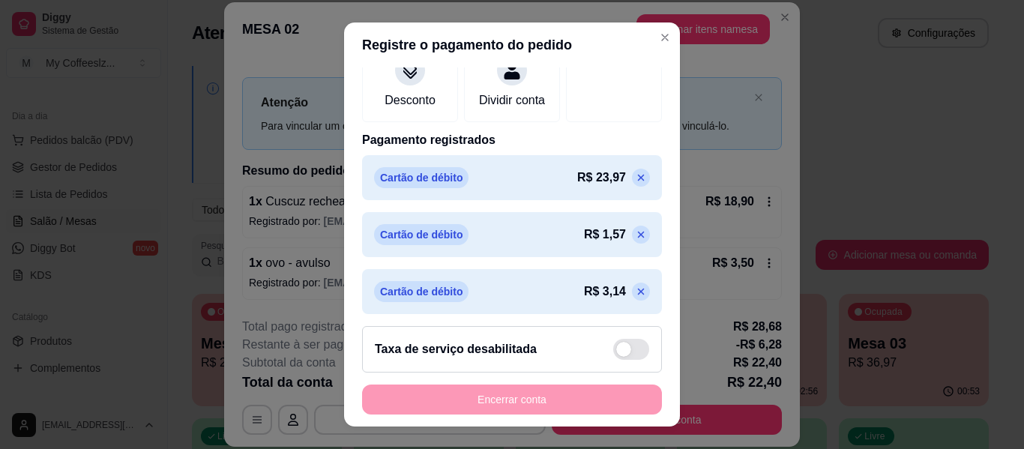
scroll to position [300, 0]
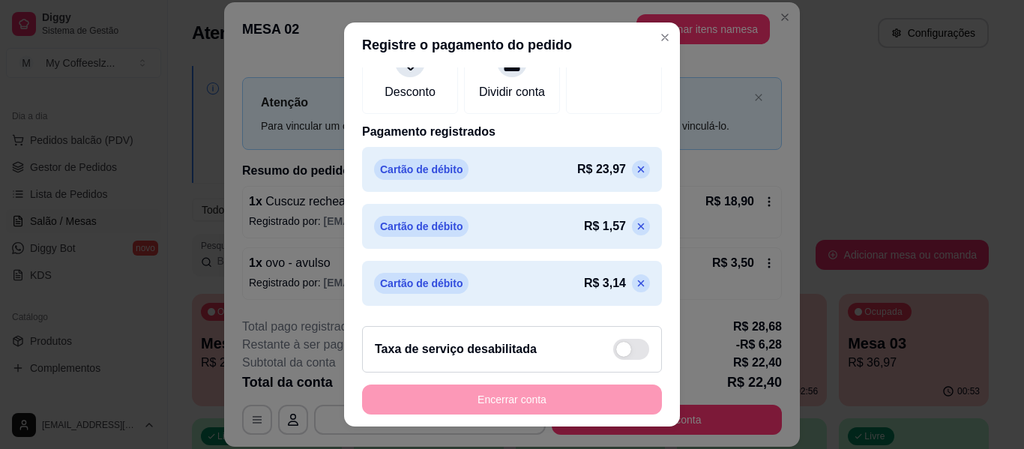
click at [635, 175] on icon at bounding box center [641, 169] width 12 height 12
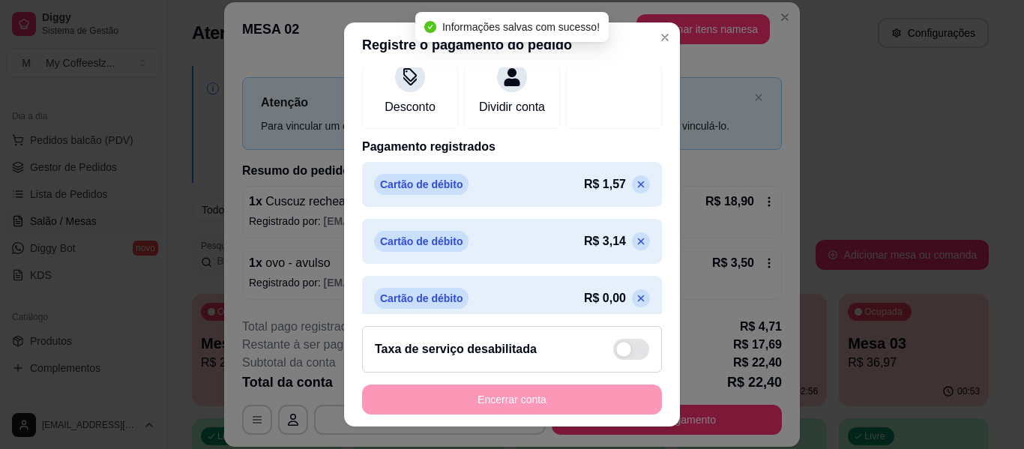
scroll to position [315, 0]
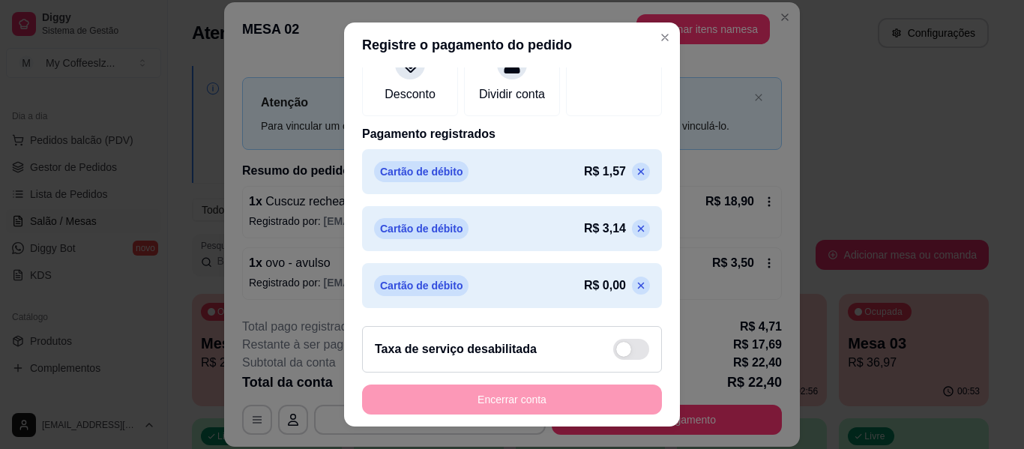
click at [632, 181] on p at bounding box center [641, 172] width 18 height 18
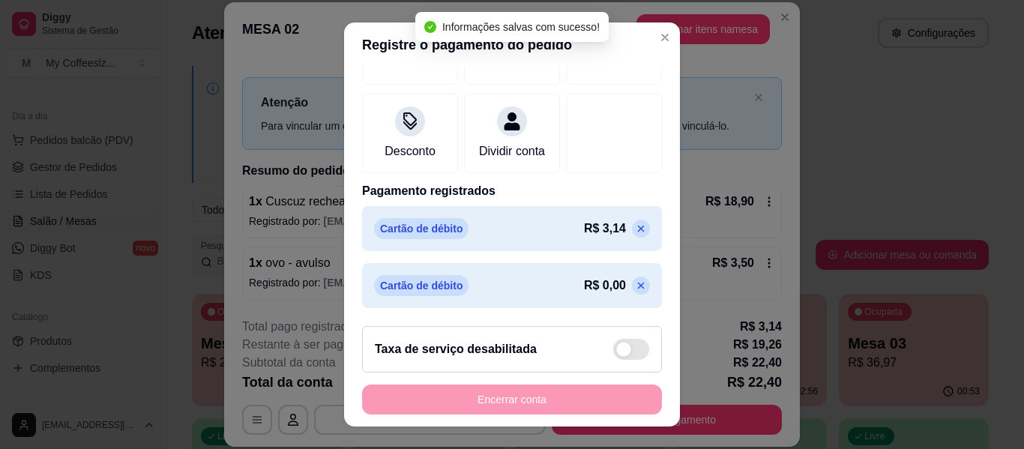
scroll to position [274, 0]
click at [632, 226] on p at bounding box center [641, 229] width 18 height 18
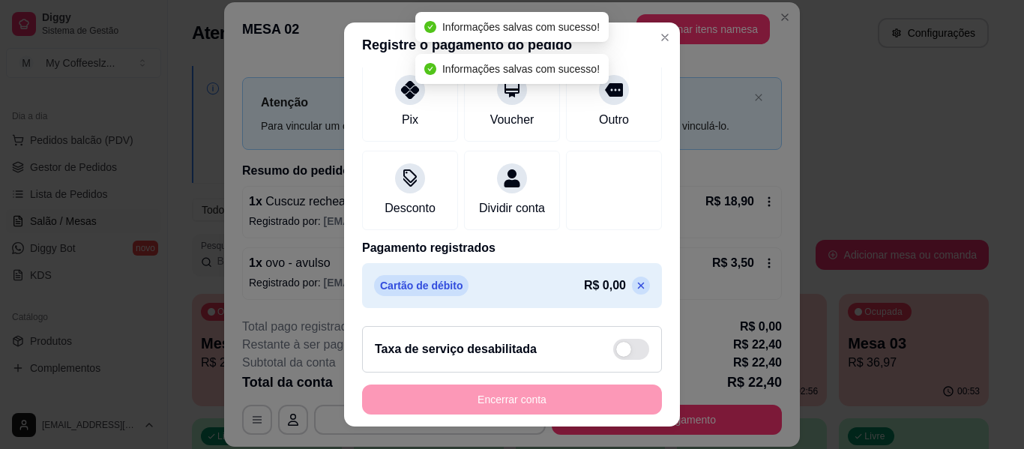
scroll to position [217, 0]
click at [632, 277] on p at bounding box center [641, 286] width 18 height 18
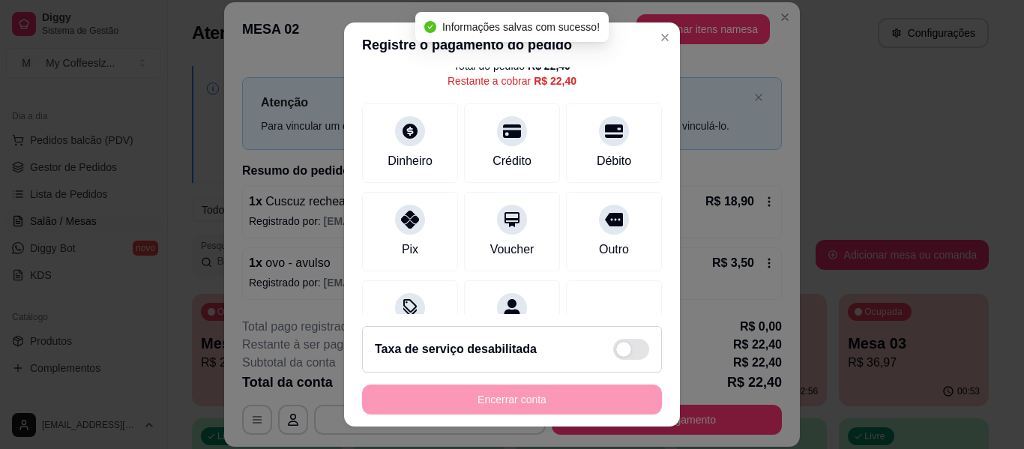
scroll to position [0, 0]
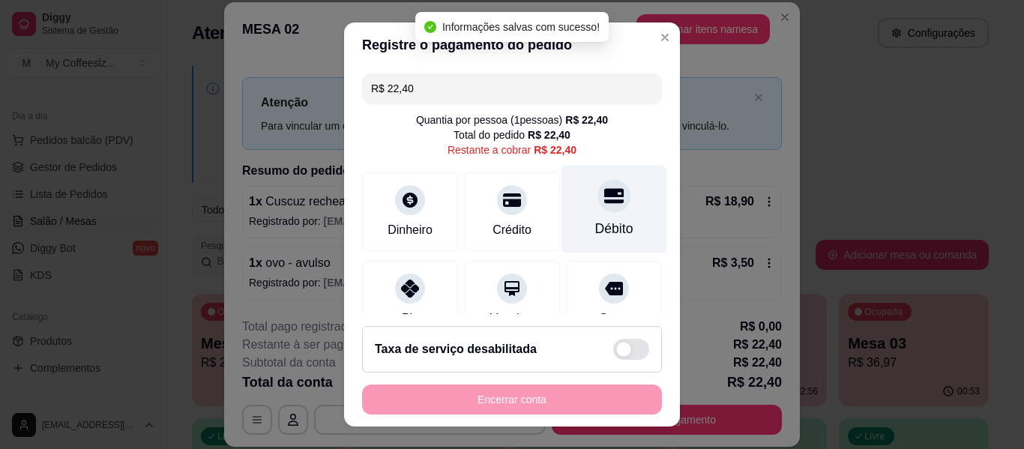
click at [604, 195] on icon at bounding box center [613, 195] width 19 height 15
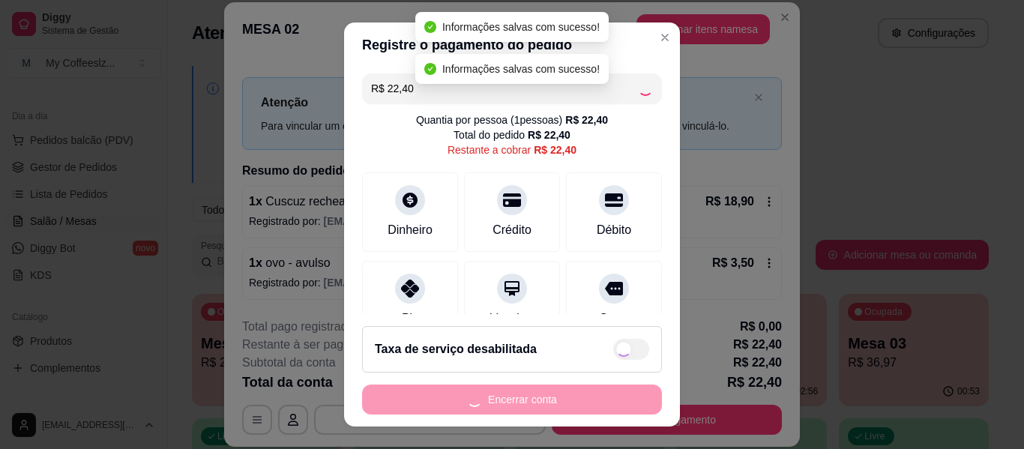
type input "R$ 0,00"
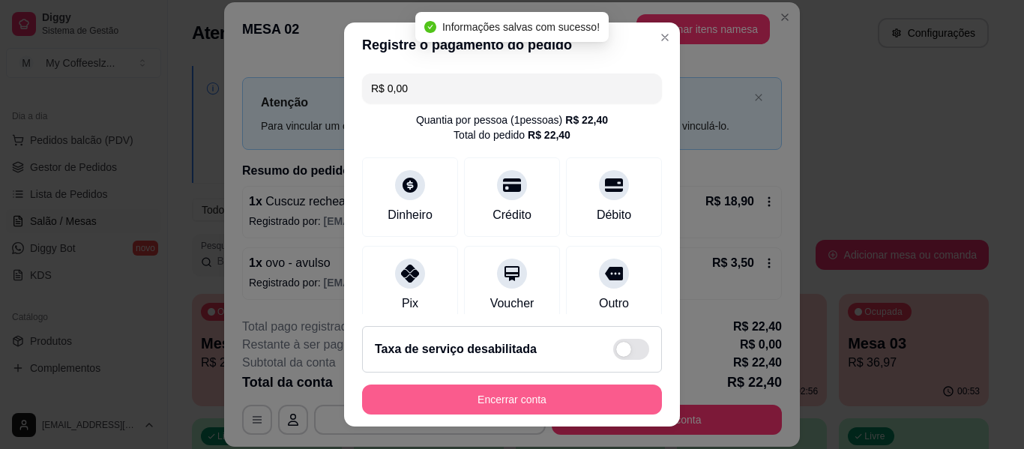
click at [529, 397] on button "Encerrar conta" at bounding box center [512, 400] width 300 height 30
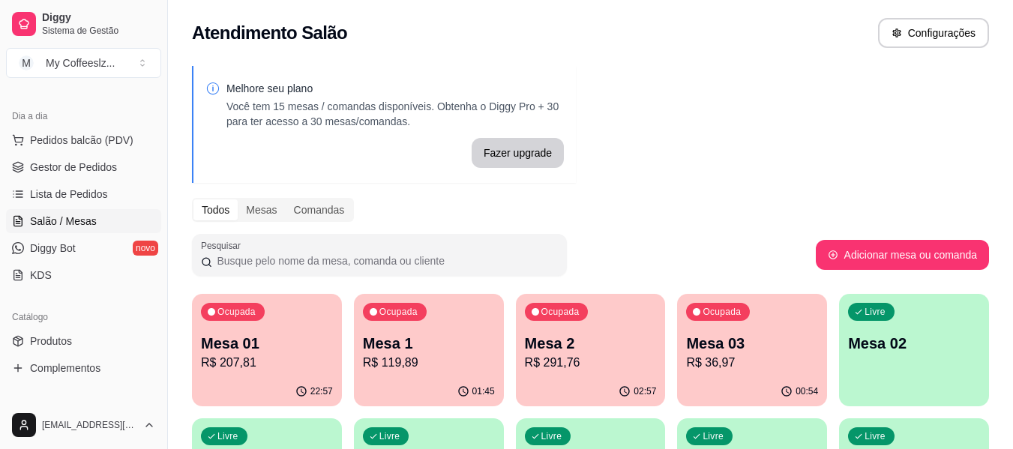
click at [454, 376] on div "Ocupada Mesa 1 R$ 119,89" at bounding box center [429, 335] width 150 height 83
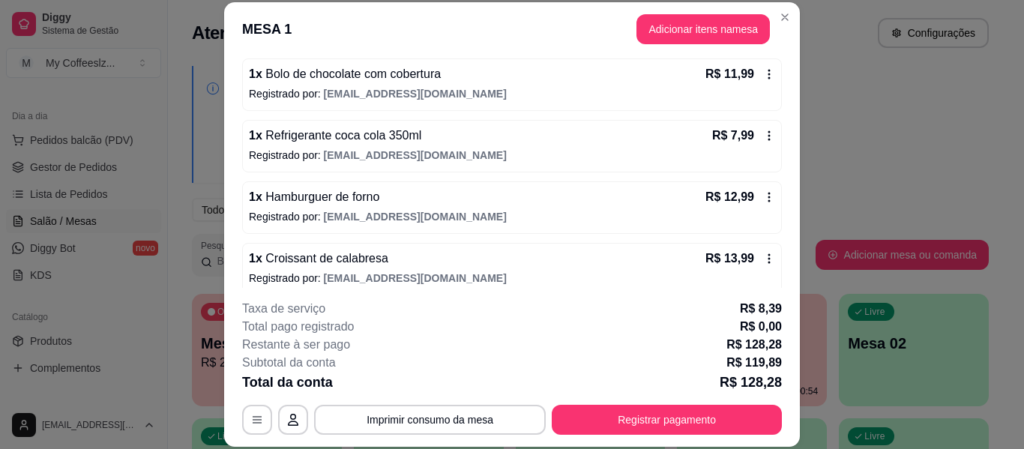
scroll to position [525, 0]
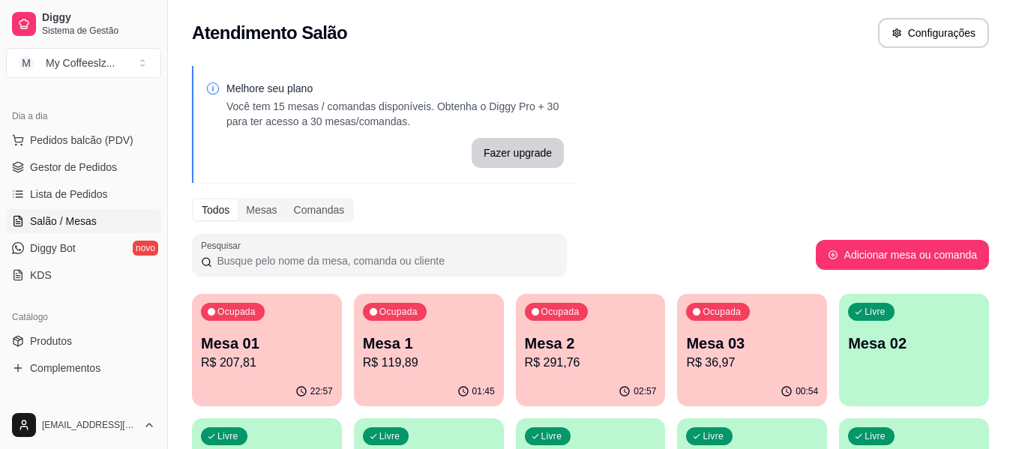
click at [716, 353] on div "Mesa 03 R$ 36,97" at bounding box center [752, 352] width 132 height 39
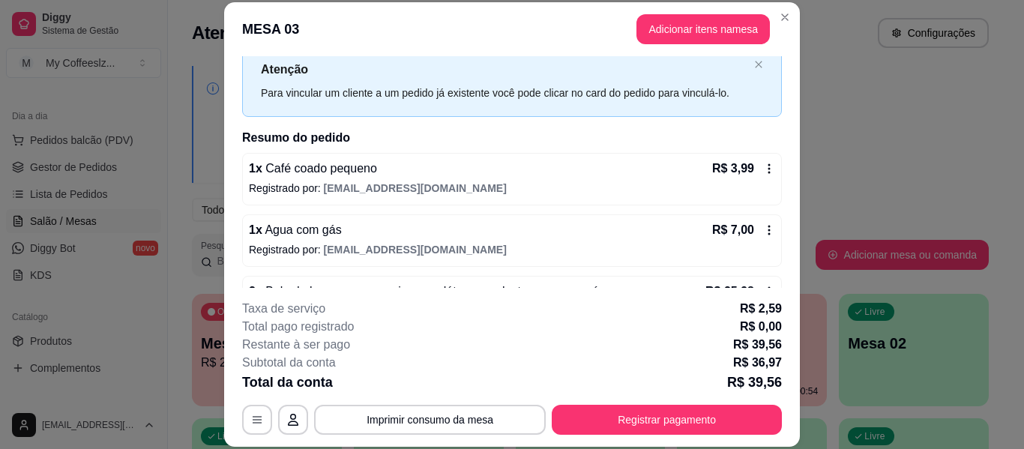
scroll to position [91, 0]
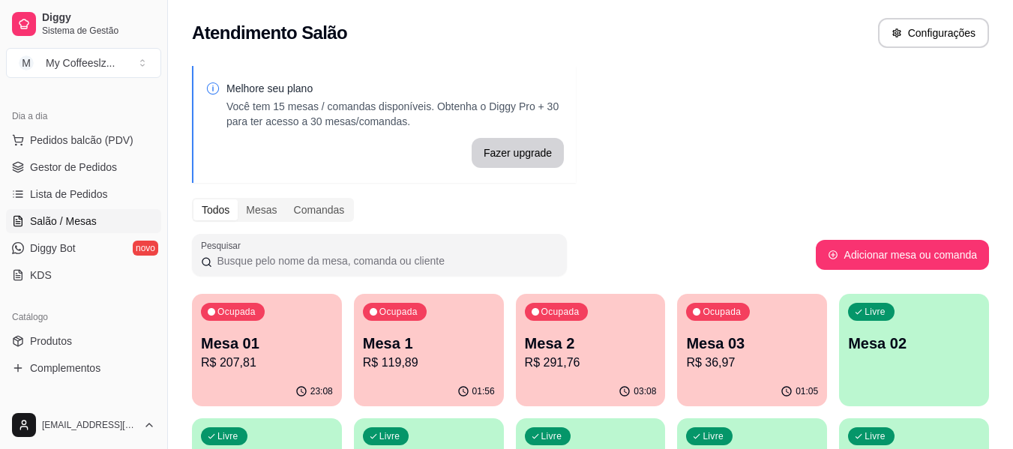
click at [910, 67] on div "Melhore seu plano Você tem 15 mesas / comandas disponíveis. Obtenha o Diggy Pro…" at bounding box center [590, 427] width 845 height 741
click at [893, 358] on div "Livre Mesa 02" at bounding box center [914, 341] width 150 height 94
click at [741, 355] on p "R$ 36,97" at bounding box center [752, 363] width 132 height 18
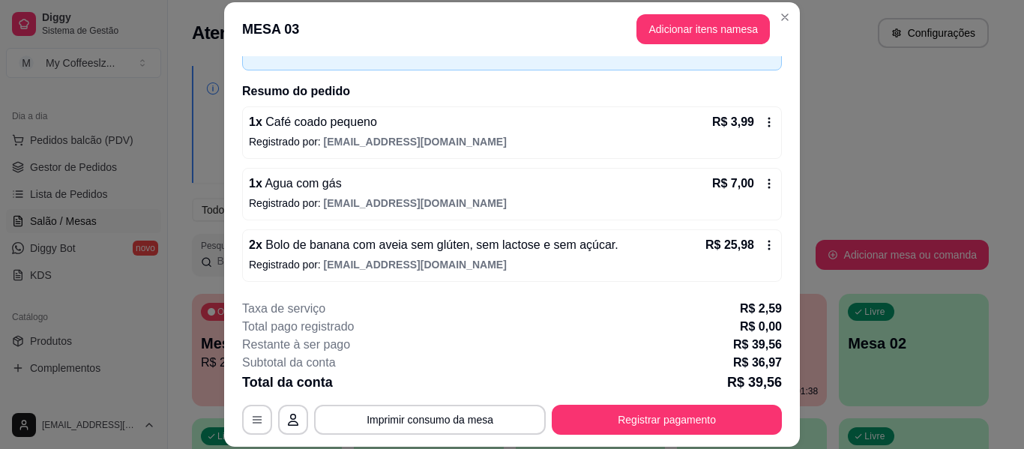
click at [518, 263] on p "Registrado por: [EMAIL_ADDRESS][DOMAIN_NAME]" at bounding box center [512, 264] width 526 height 15
click at [761, 248] on div "2 x Bolo de banana com aveia sem glúten, sem lactose e sem açúcar. R$ 25,98 Reg…" at bounding box center [512, 255] width 540 height 52
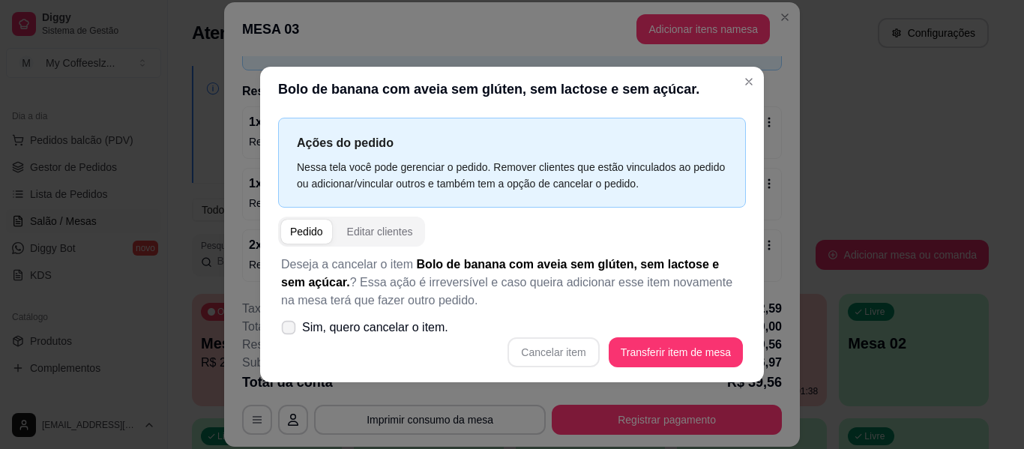
click at [292, 328] on icon at bounding box center [288, 327] width 11 height 8
click at [286, 331] on icon at bounding box center [288, 327] width 11 height 8
click at [292, 322] on span at bounding box center [289, 327] width 14 height 14
click at [290, 331] on icon at bounding box center [289, 327] width 12 height 9
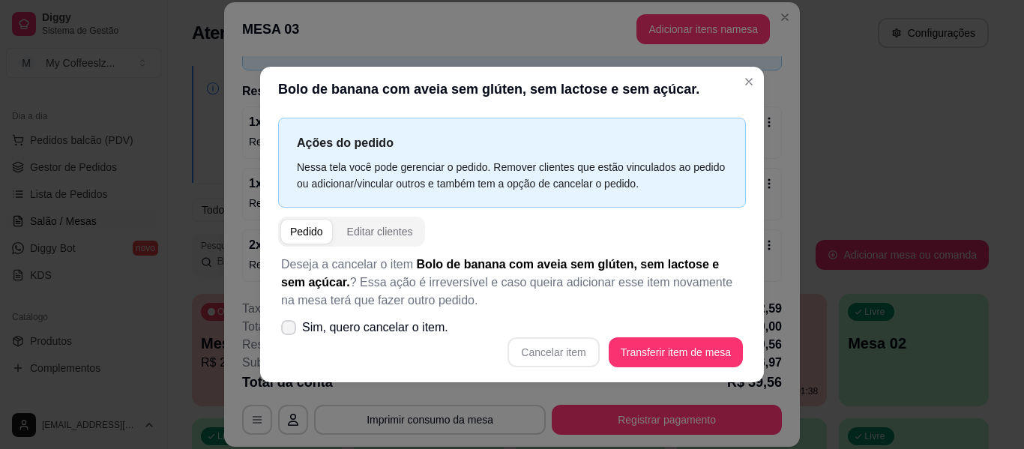
click at [290, 331] on input "Sim, quero cancelar o item." at bounding box center [285, 335] width 10 height 10
checkbox input "true"
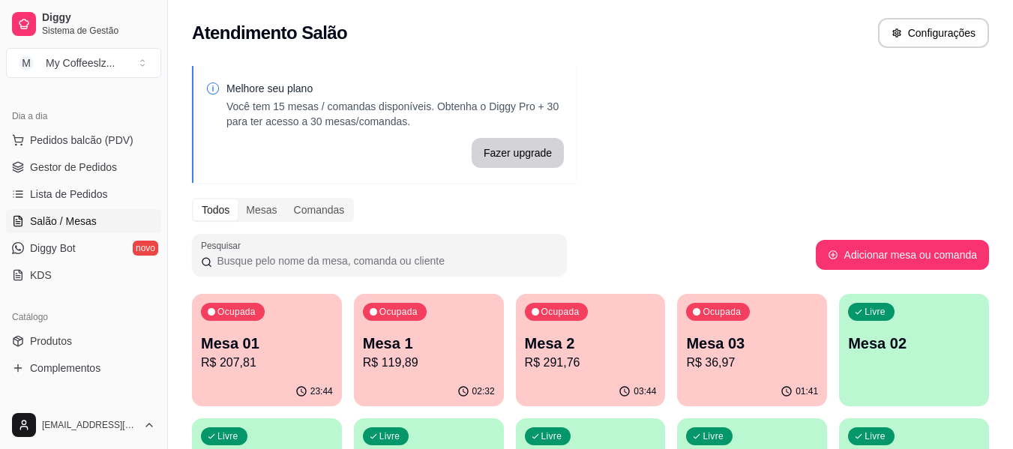
click at [912, 373] on div "Livre Mesa 02" at bounding box center [914, 341] width 150 height 94
click at [922, 336] on p "Mesa 02" at bounding box center [914, 343] width 132 height 21
drag, startPoint x: 653, startPoint y: 227, endPoint x: 628, endPoint y: 262, distance: 42.4
click at [653, 227] on div "Melhore seu plano Você tem 15 mesas / comandas disponíveis. Obtenha o Diggy Pro…" at bounding box center [590, 427] width 845 height 741
click at [584, 368] on p "R$ 291,76" at bounding box center [590, 362] width 128 height 17
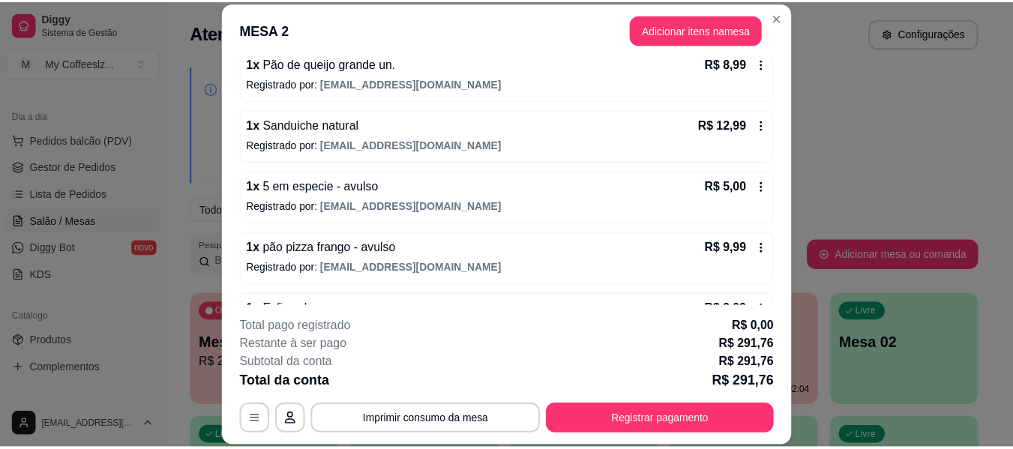
scroll to position [900, 0]
